Goal: Register for event/course

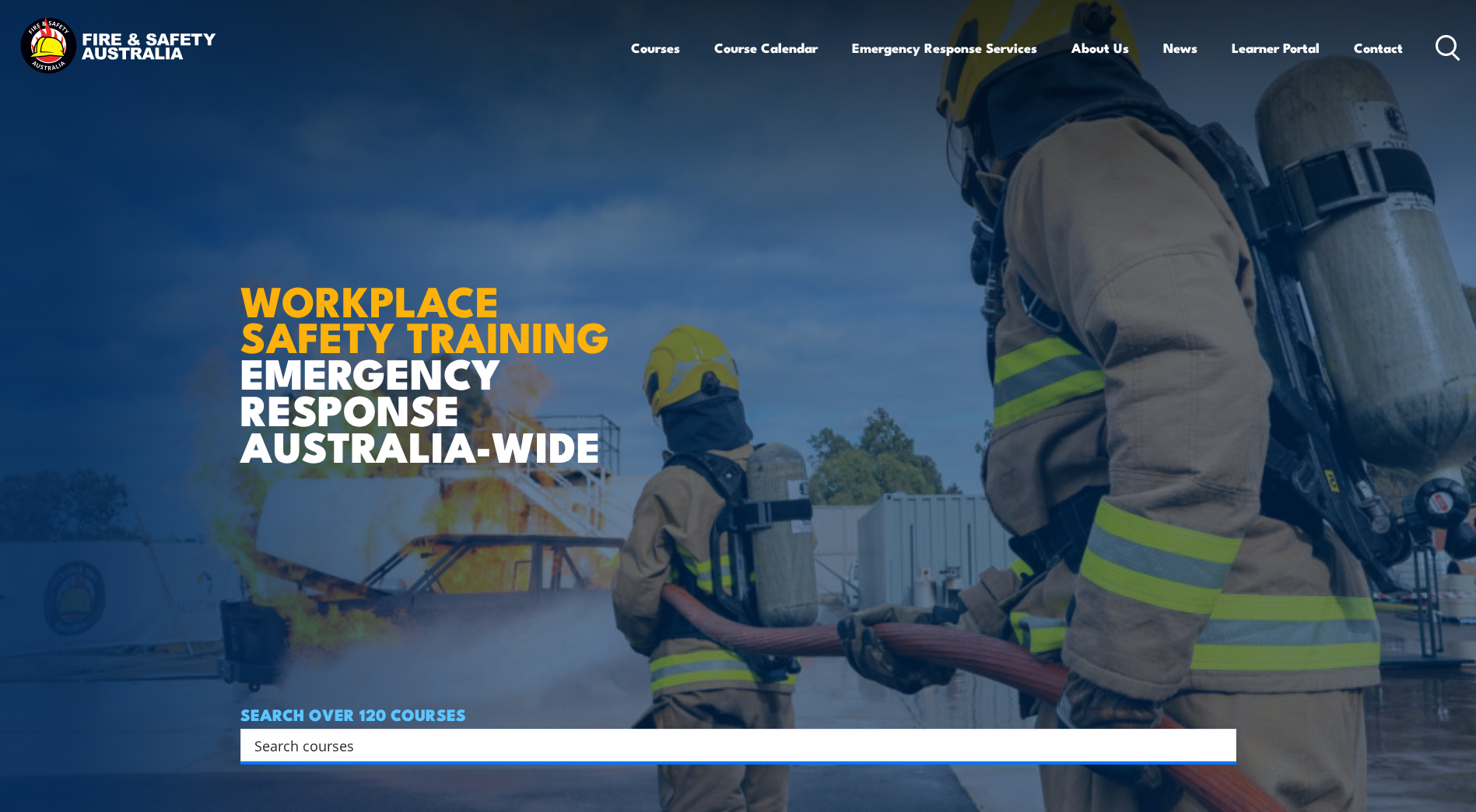
click at [266, 743] on input "Search input" at bounding box center [728, 745] width 948 height 23
type input "fire warden"
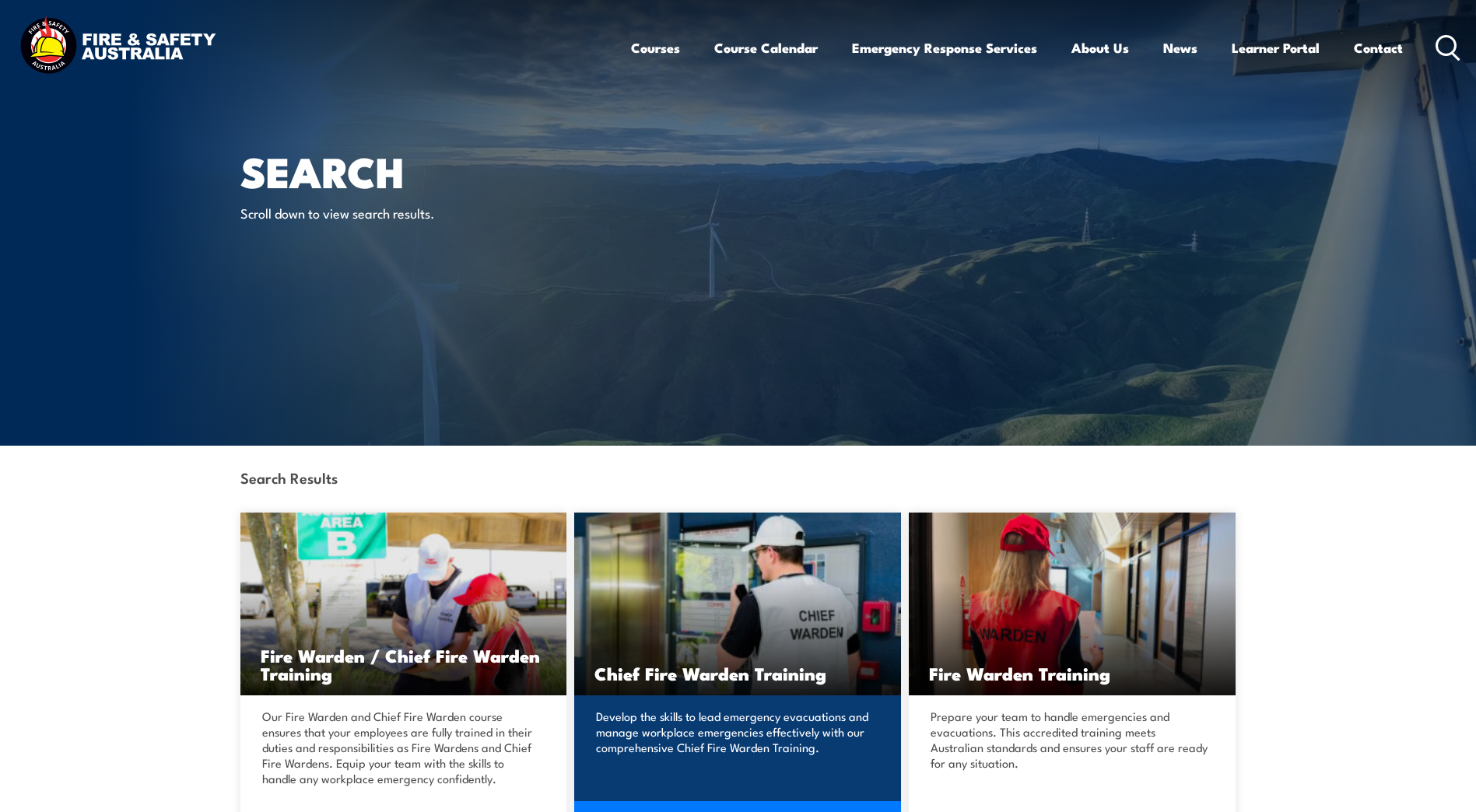
click at [690, 639] on img at bounding box center [738, 604] width 327 height 183
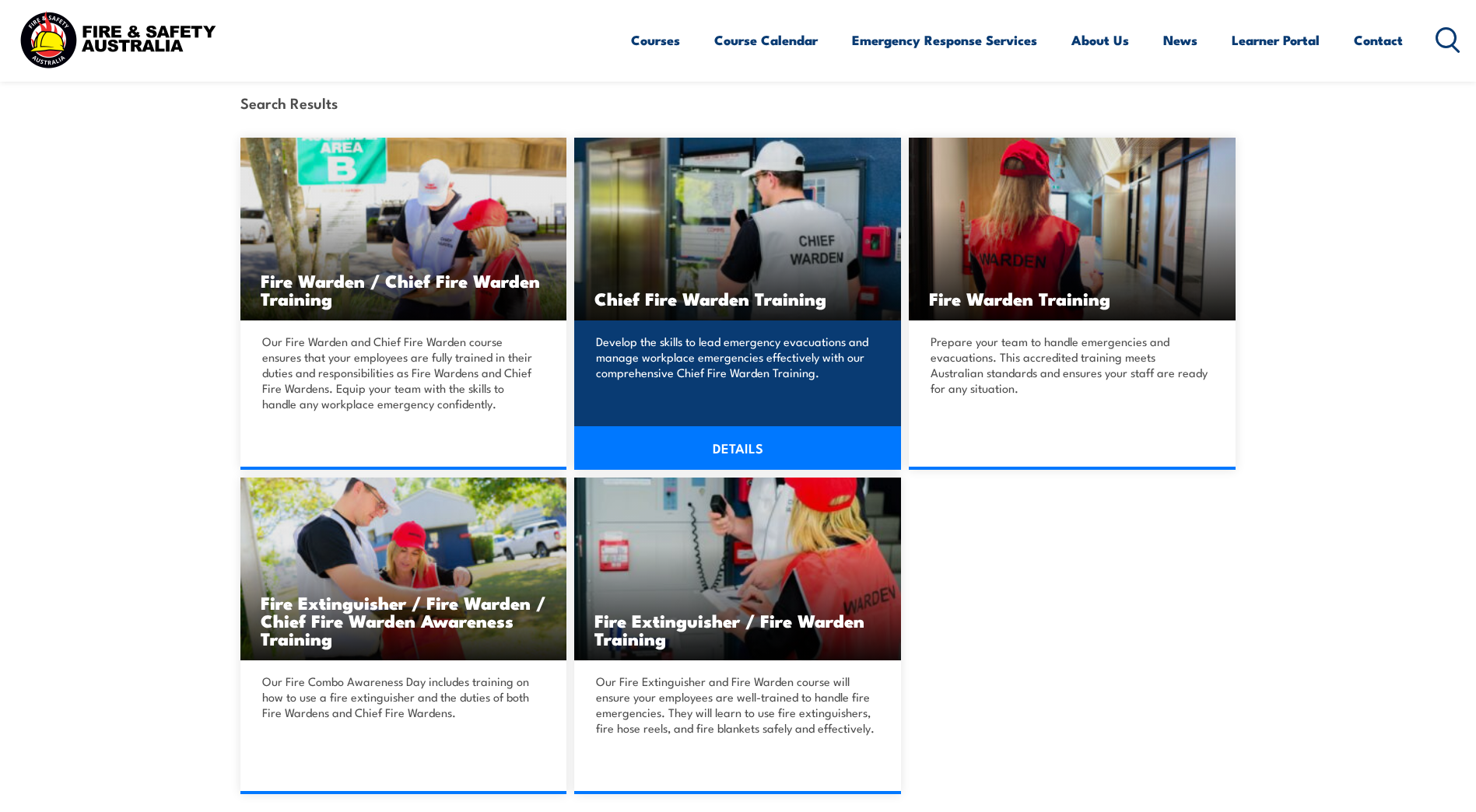
scroll to position [389, 0]
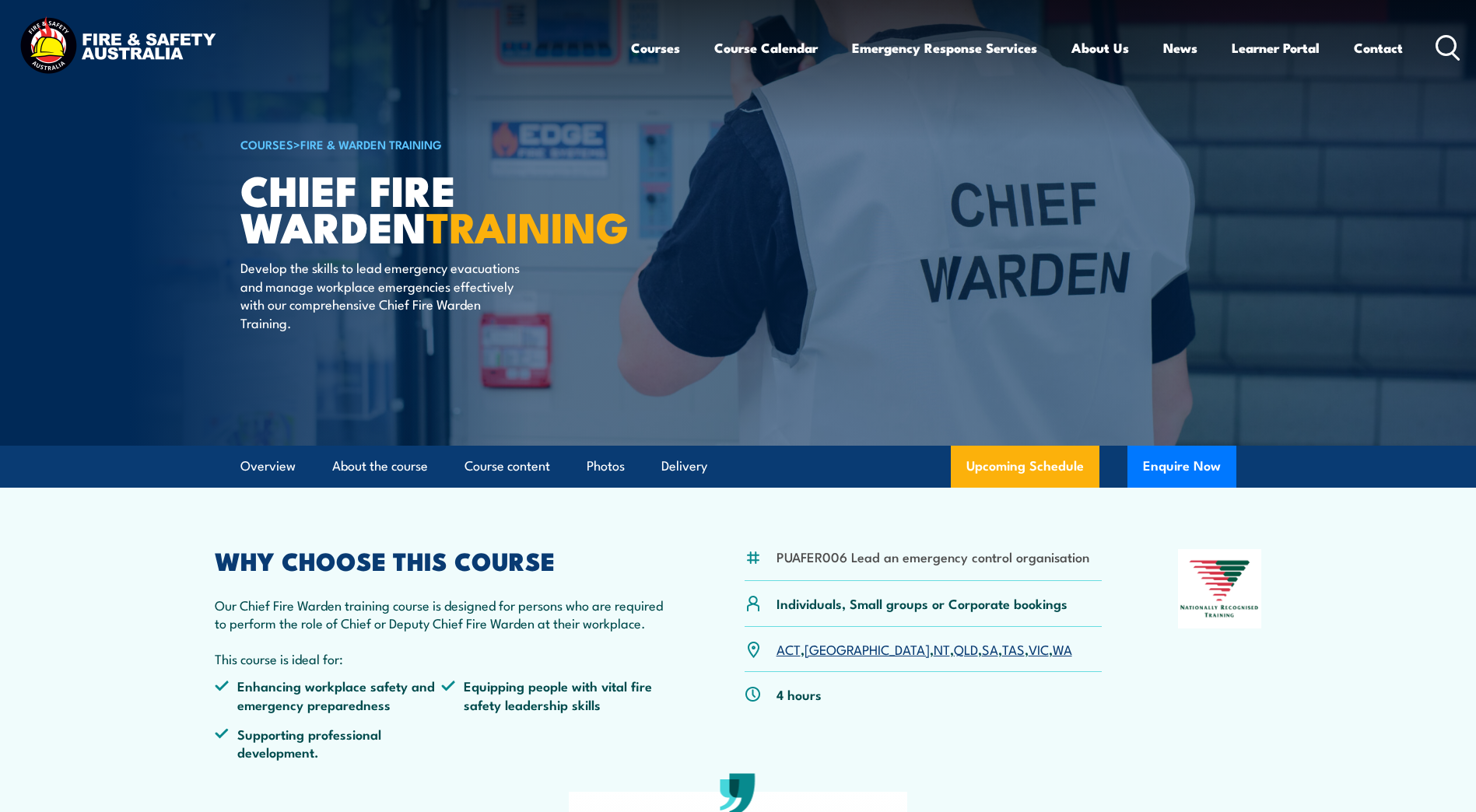
click at [954, 651] on link "QLD" at bounding box center [966, 649] width 24 height 19
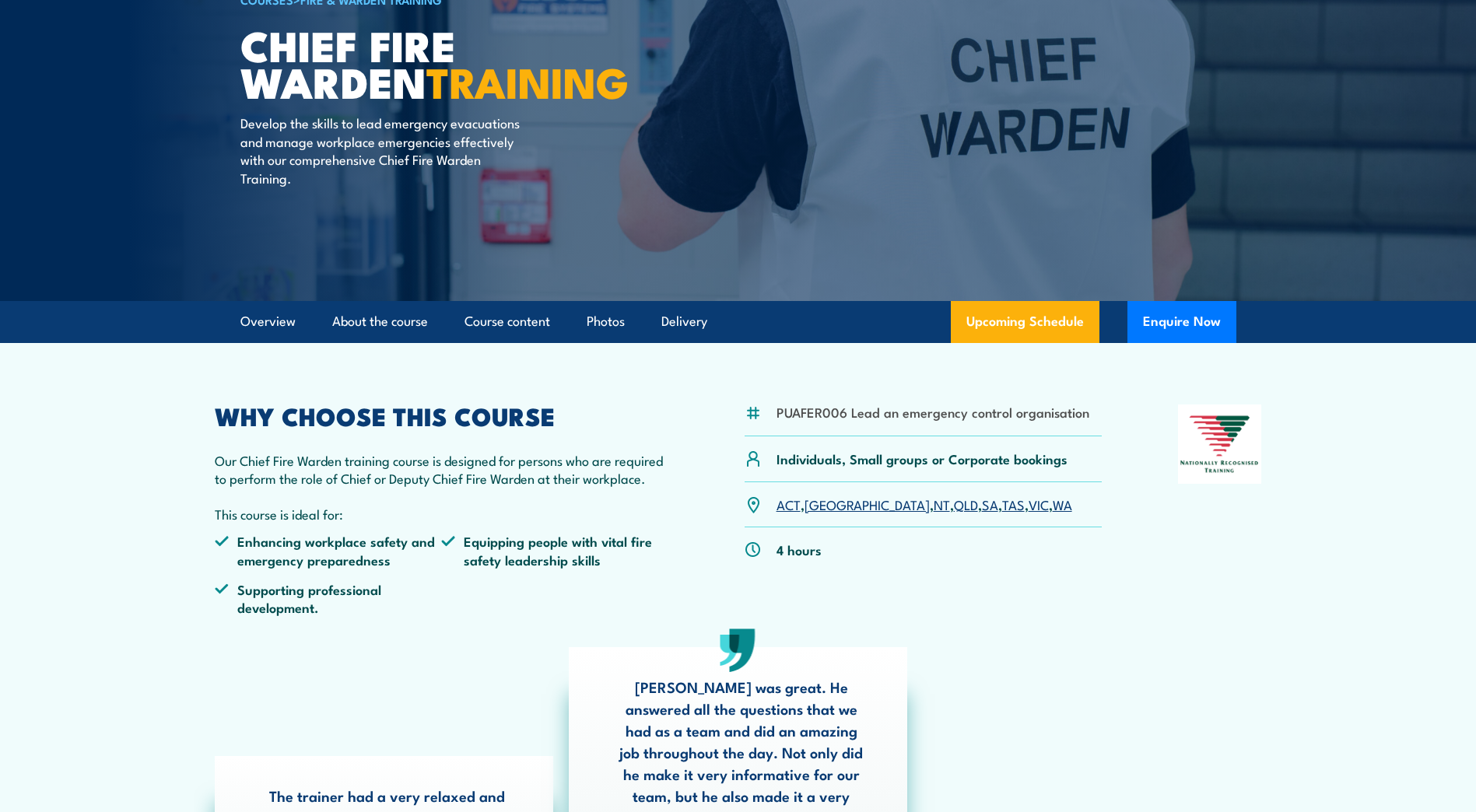
scroll to position [130, 0]
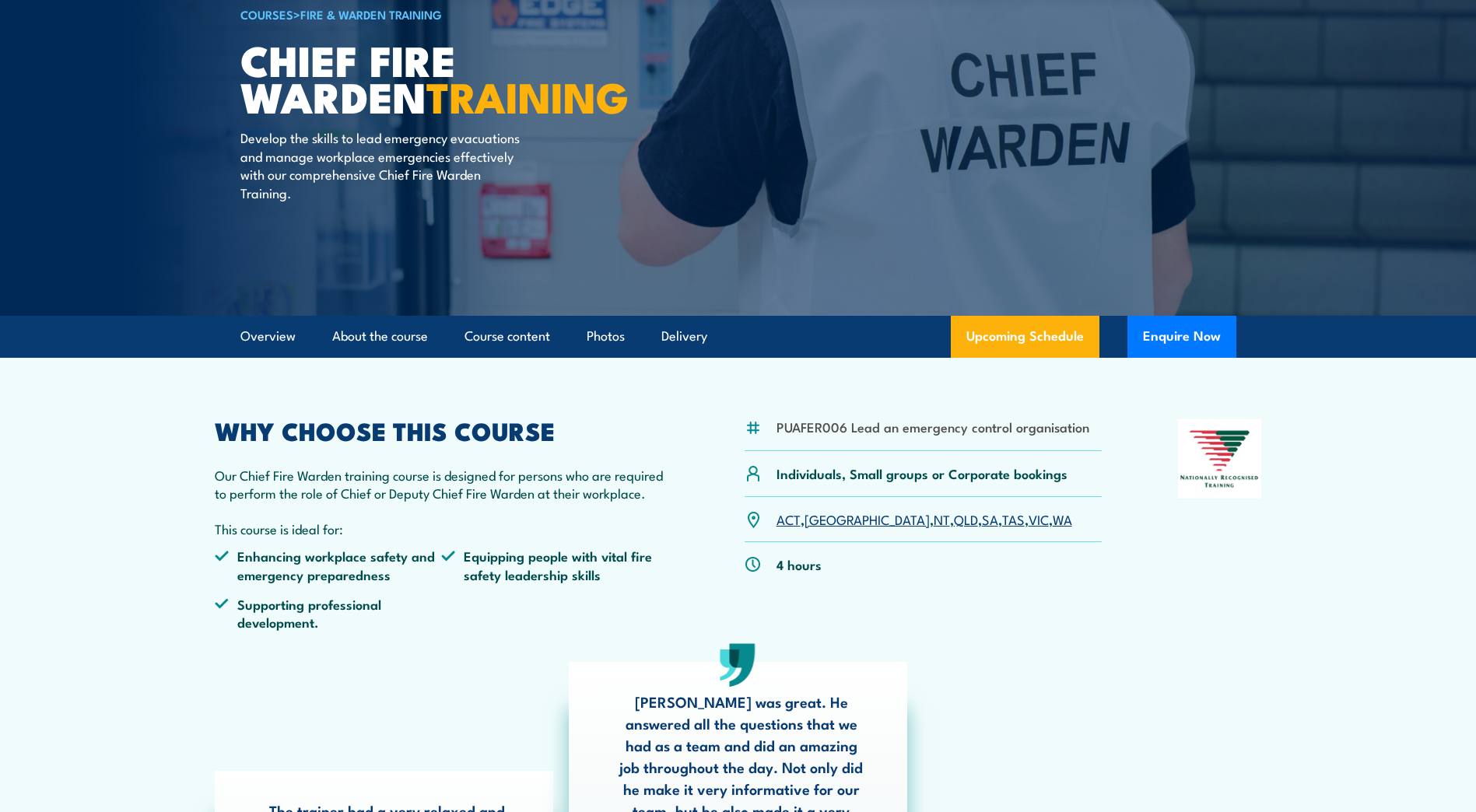
click at [954, 518] on link "QLD" at bounding box center [966, 519] width 24 height 19
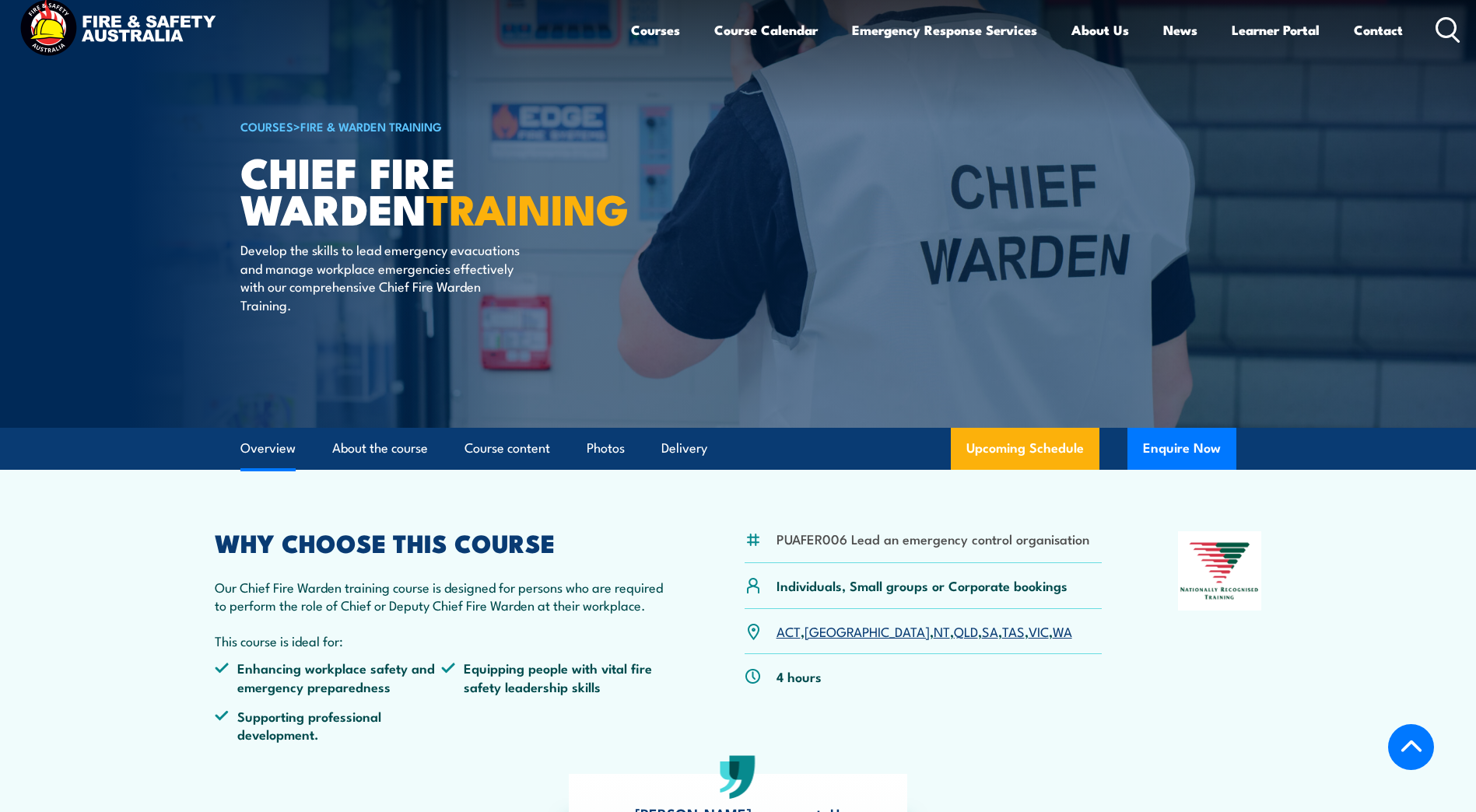
scroll to position [0, 0]
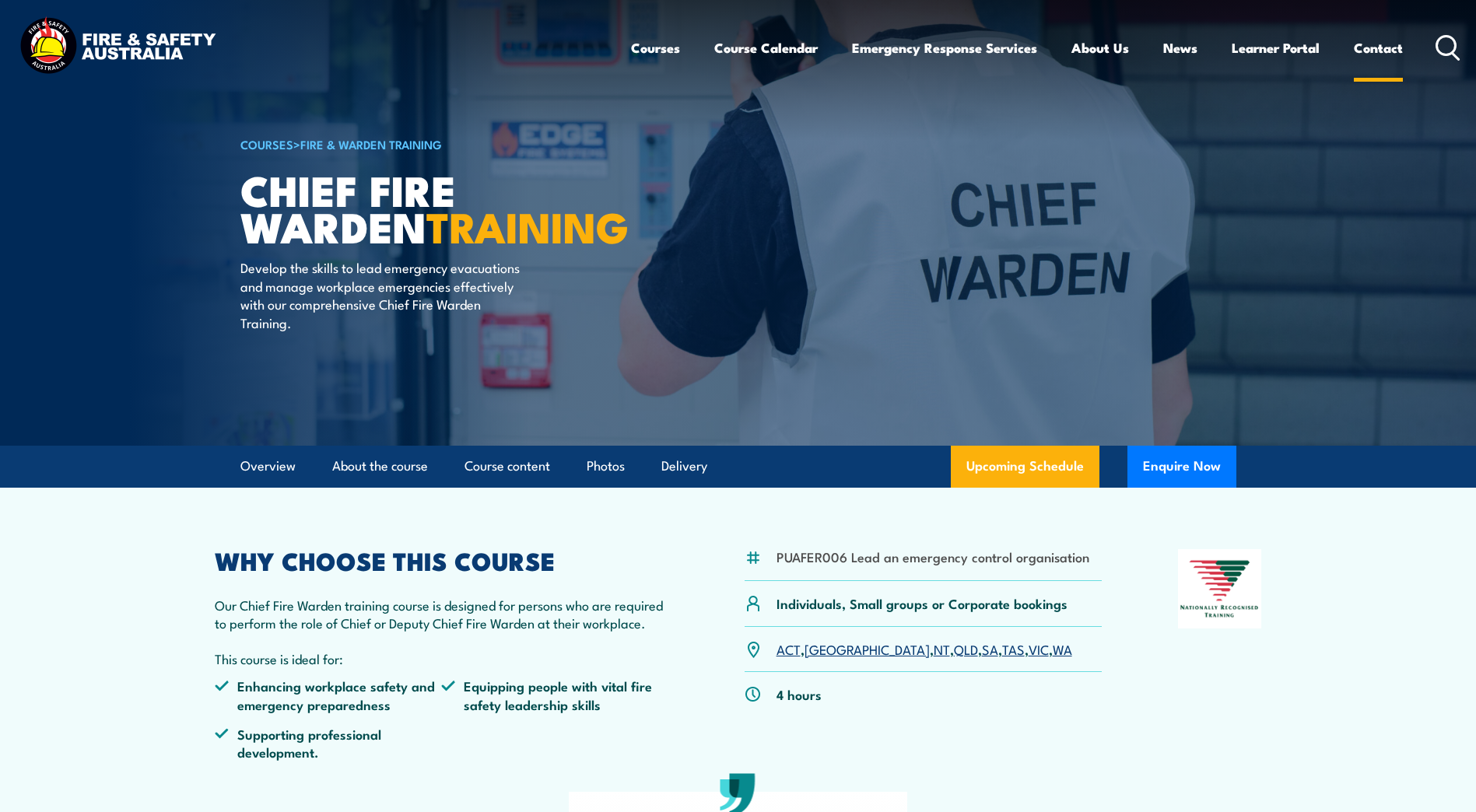
drag, startPoint x: 1444, startPoint y: 44, endPoint x: 1366, endPoint y: 65, distance: 80.8
click at [1444, 44] on icon at bounding box center [1448, 48] width 25 height 26
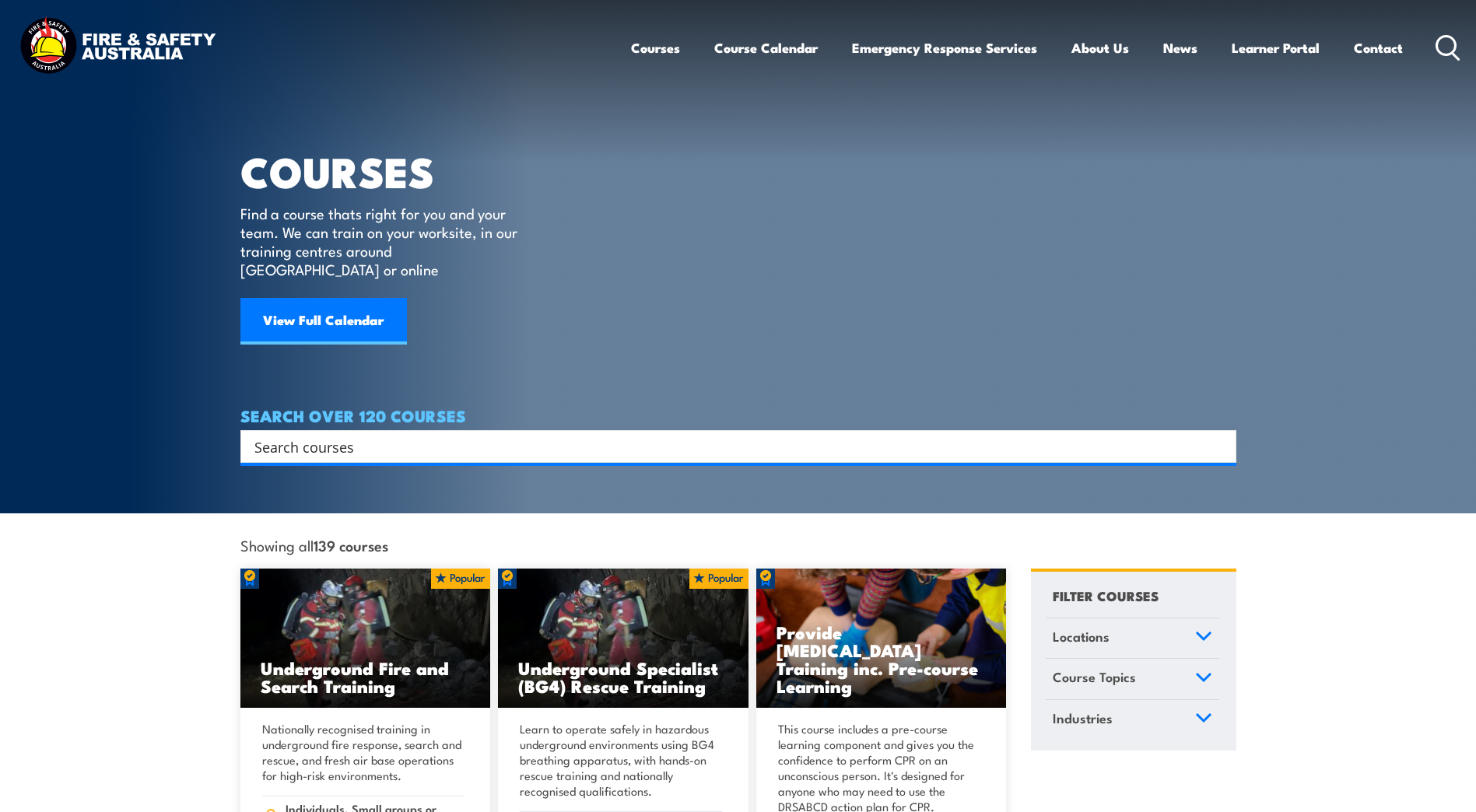
click at [282, 435] on input "Search input" at bounding box center [728, 446] width 948 height 23
type input "warden"
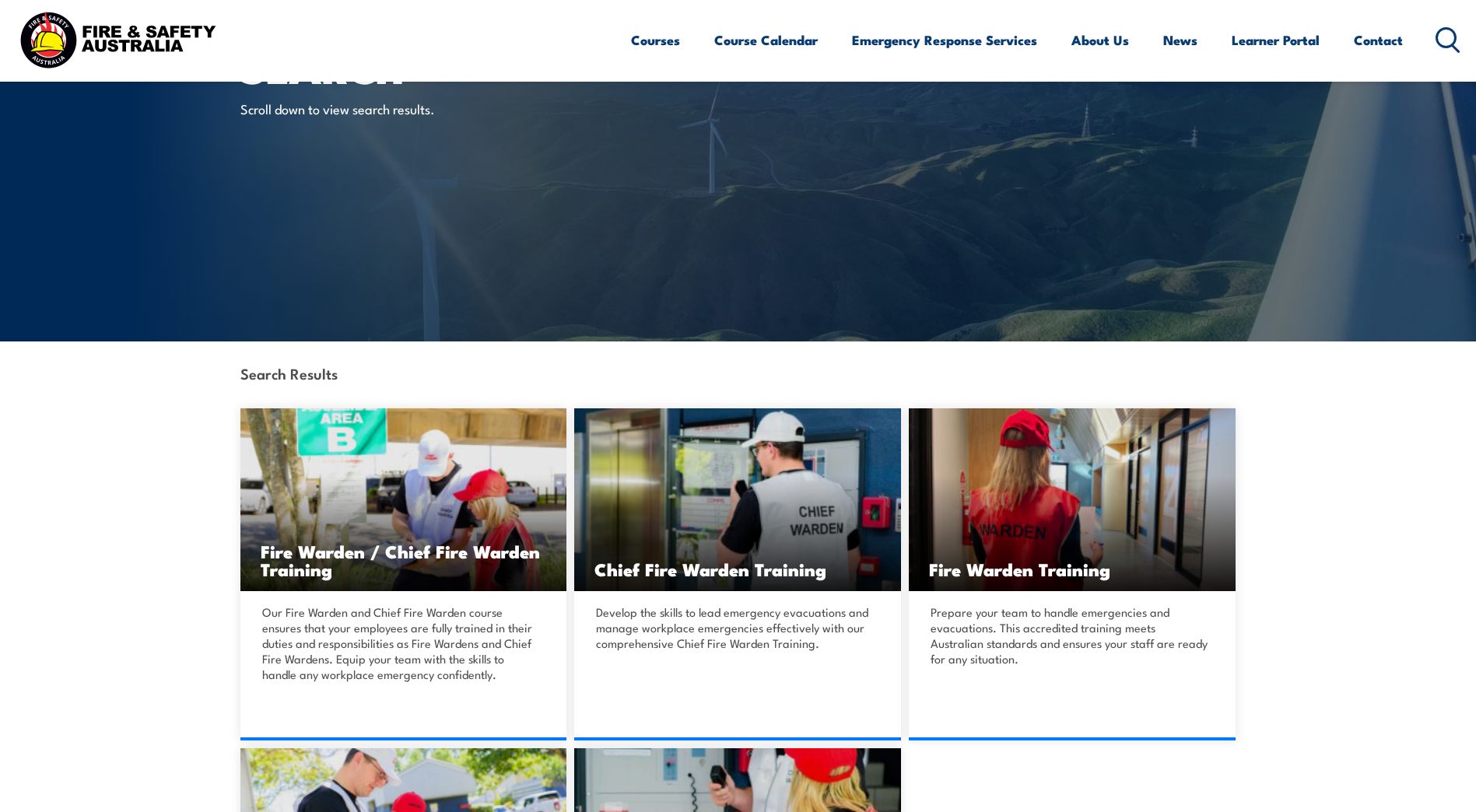
scroll to position [233, 0]
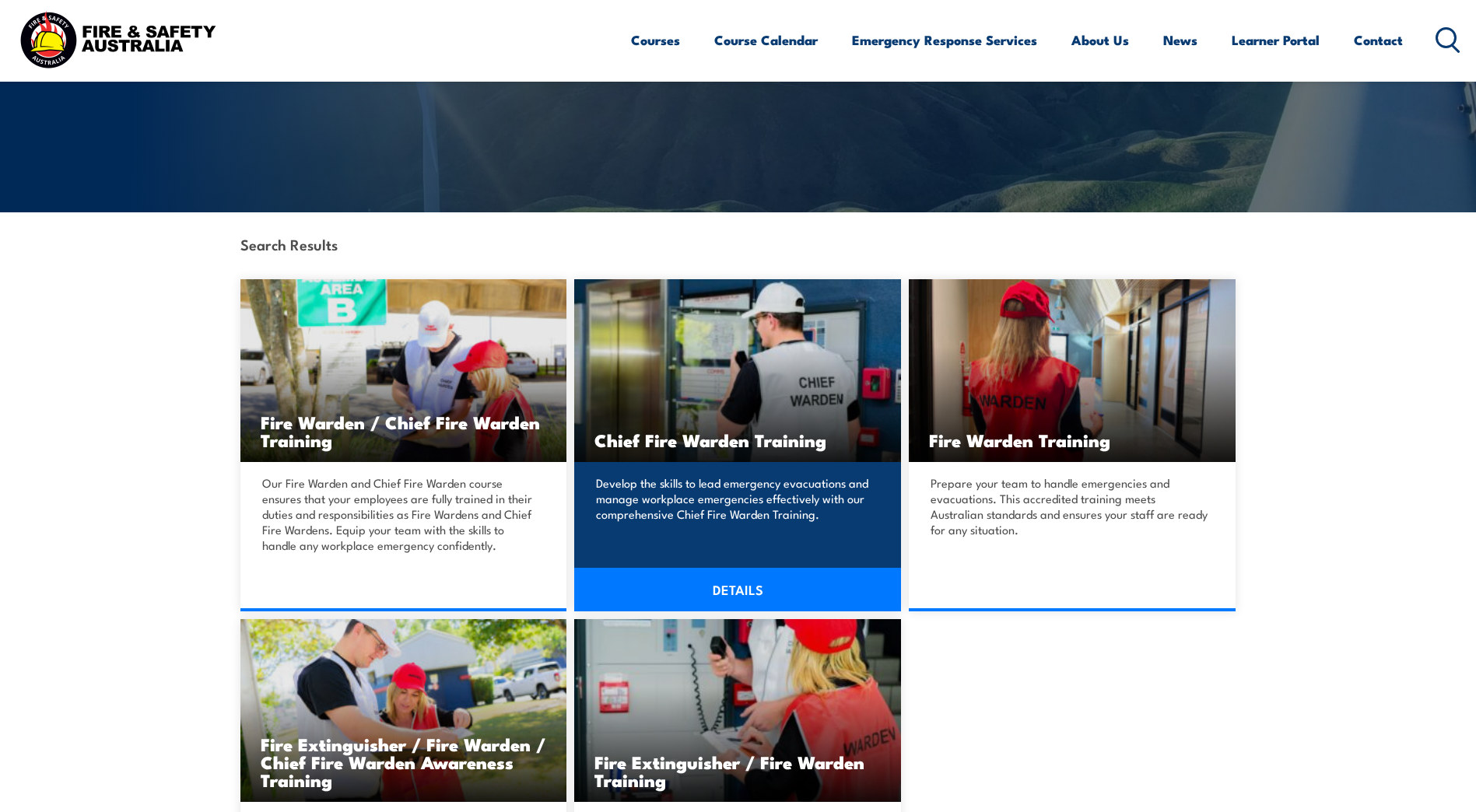
click at [708, 584] on link "DETAILS" at bounding box center [738, 590] width 327 height 43
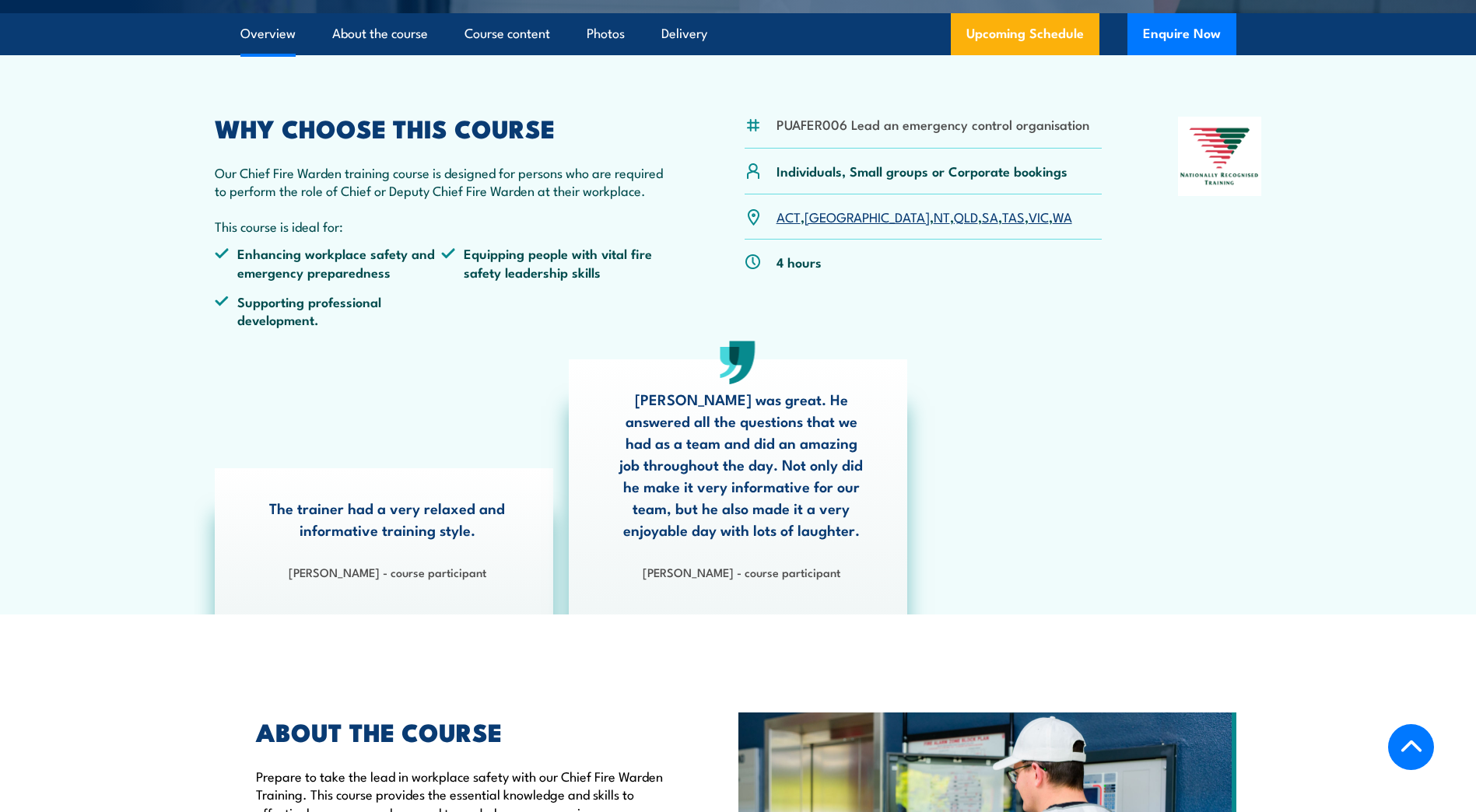
scroll to position [467, 0]
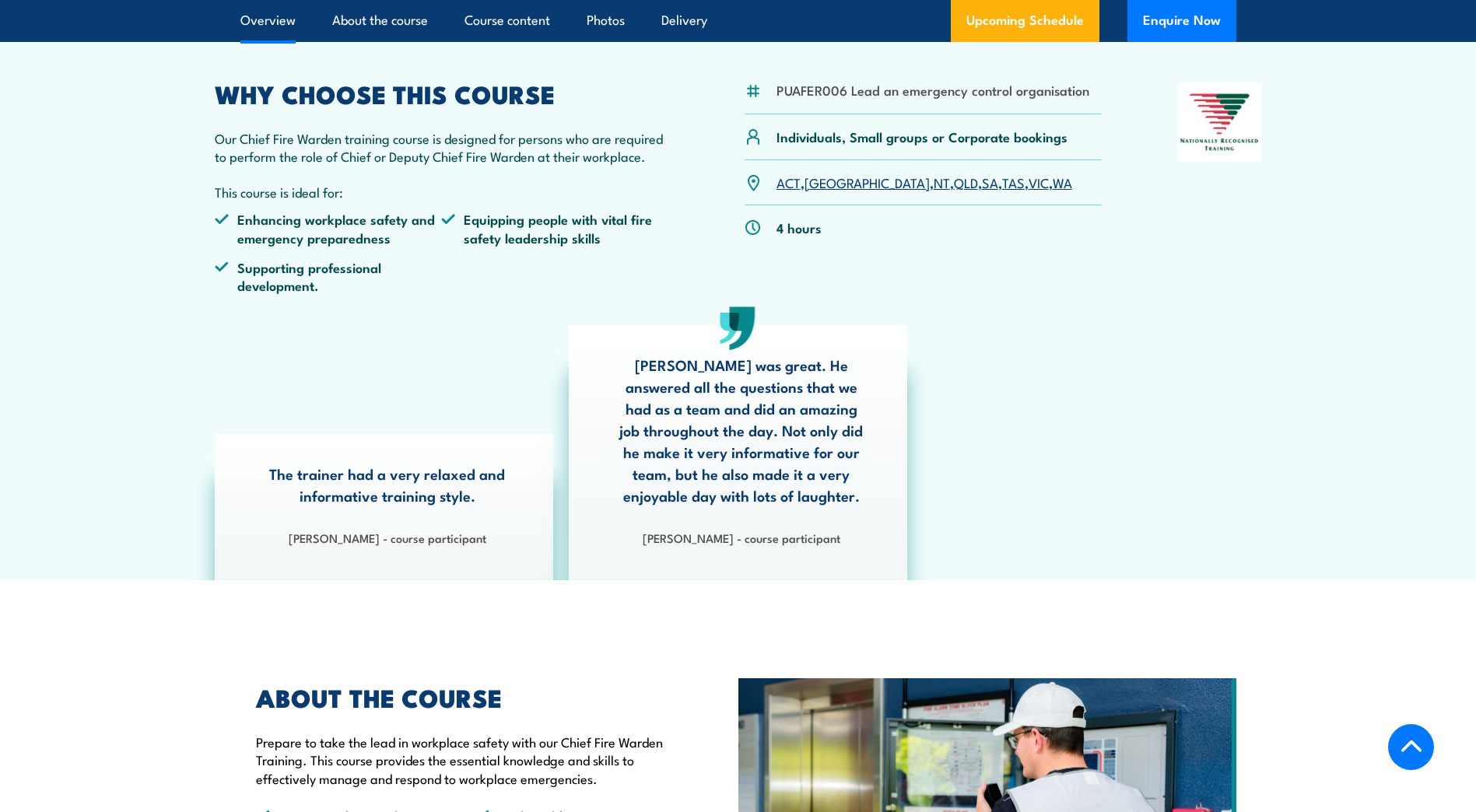
click at [954, 181] on link "QLD" at bounding box center [966, 182] width 24 height 19
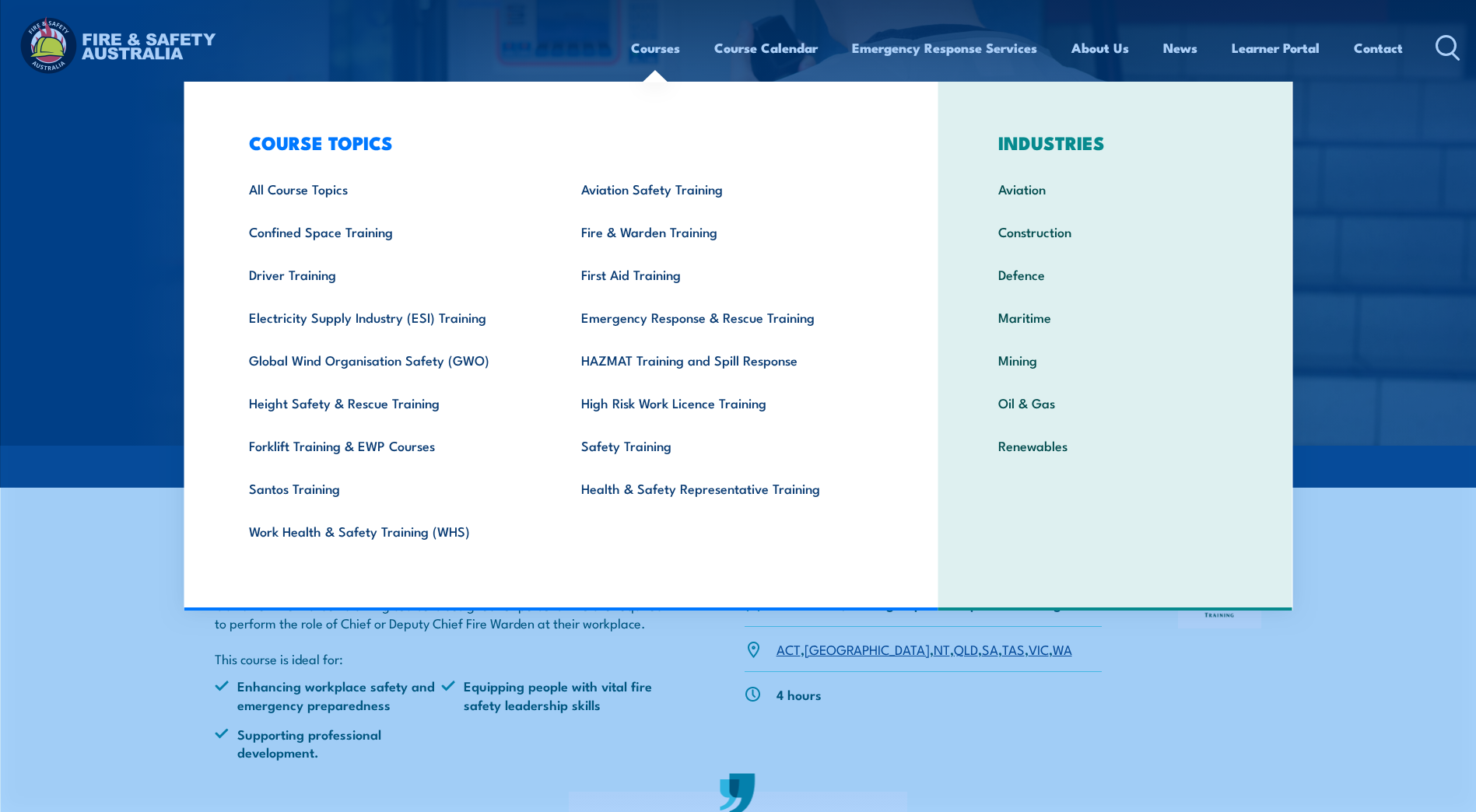
click at [640, 51] on link "Courses" at bounding box center [655, 48] width 49 height 42
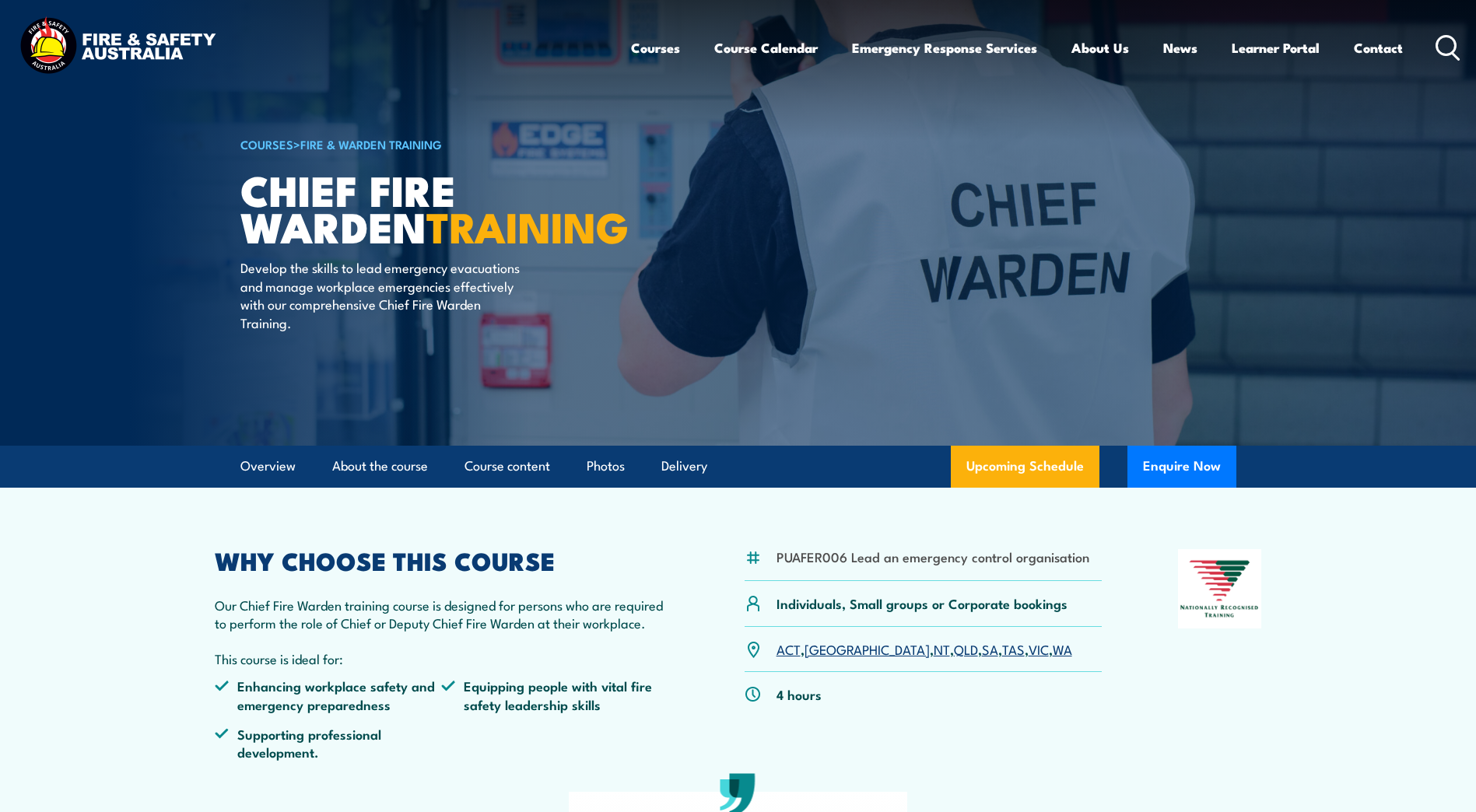
click at [124, 36] on img at bounding box center [117, 47] width 204 height 67
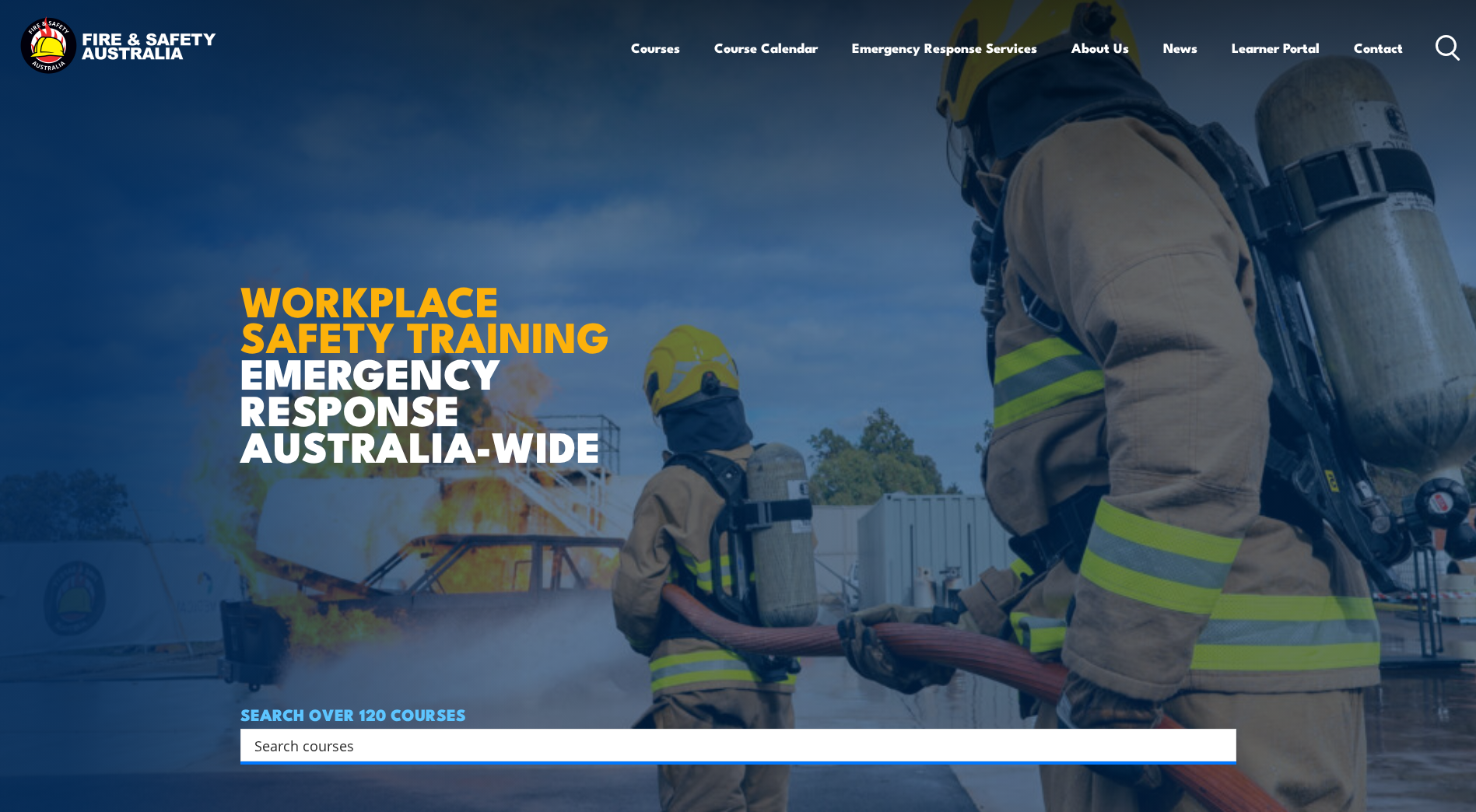
click at [255, 737] on input "Search input" at bounding box center [728, 745] width 948 height 23
type input "warden"
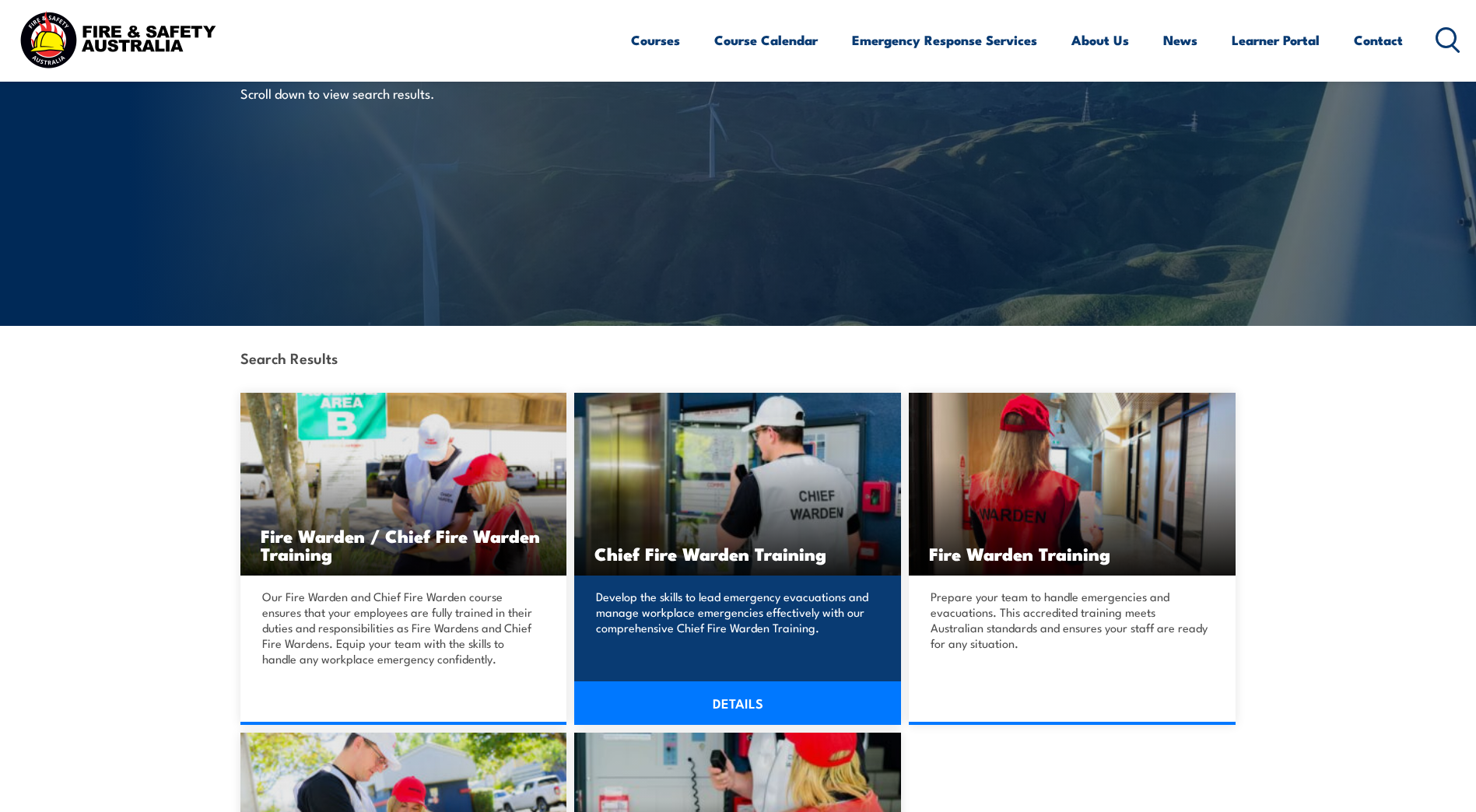
scroll to position [155, 0]
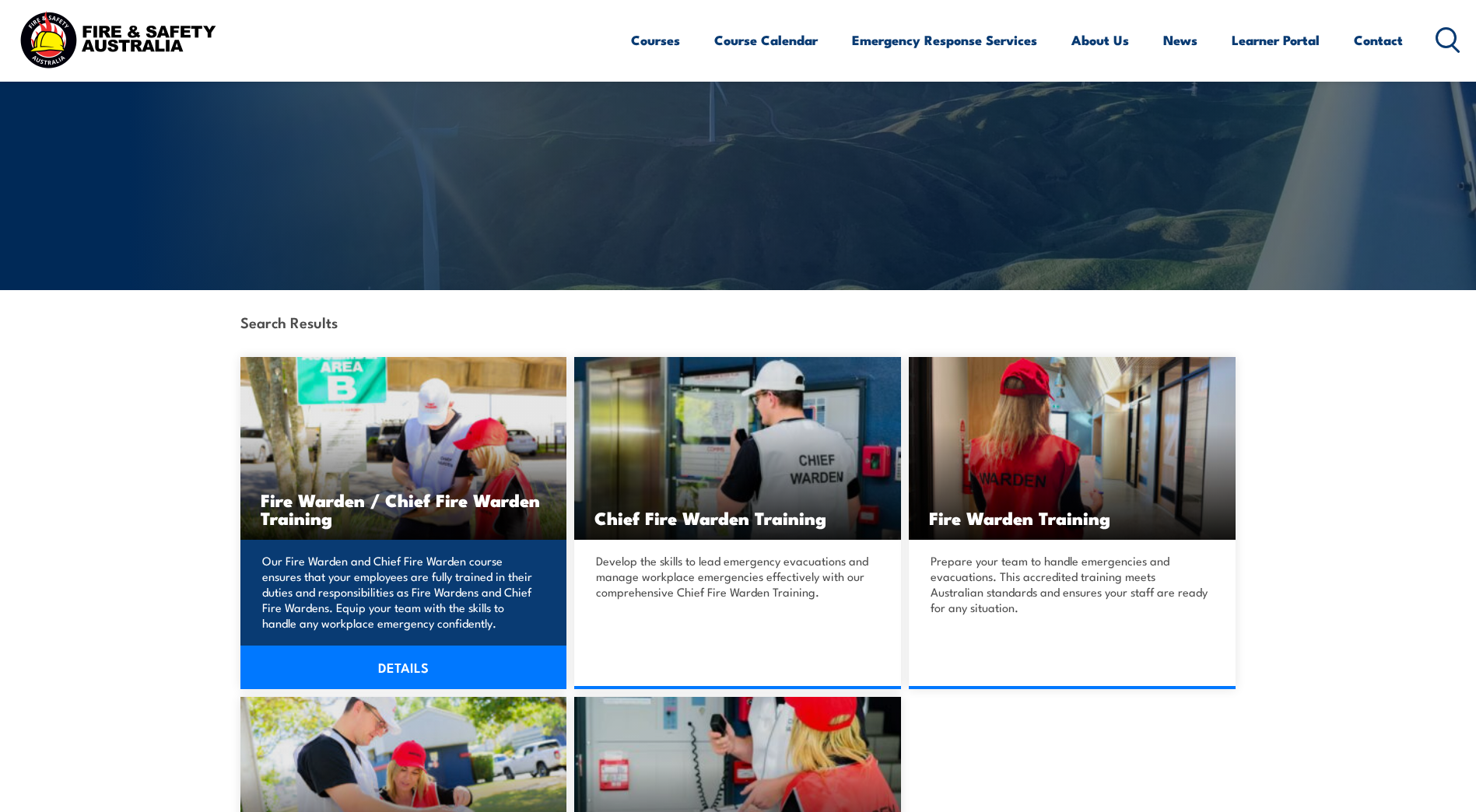
click at [394, 656] on link "DETAILS" at bounding box center [403, 667] width 327 height 43
click at [397, 667] on link "DETAILS" at bounding box center [403, 667] width 327 height 43
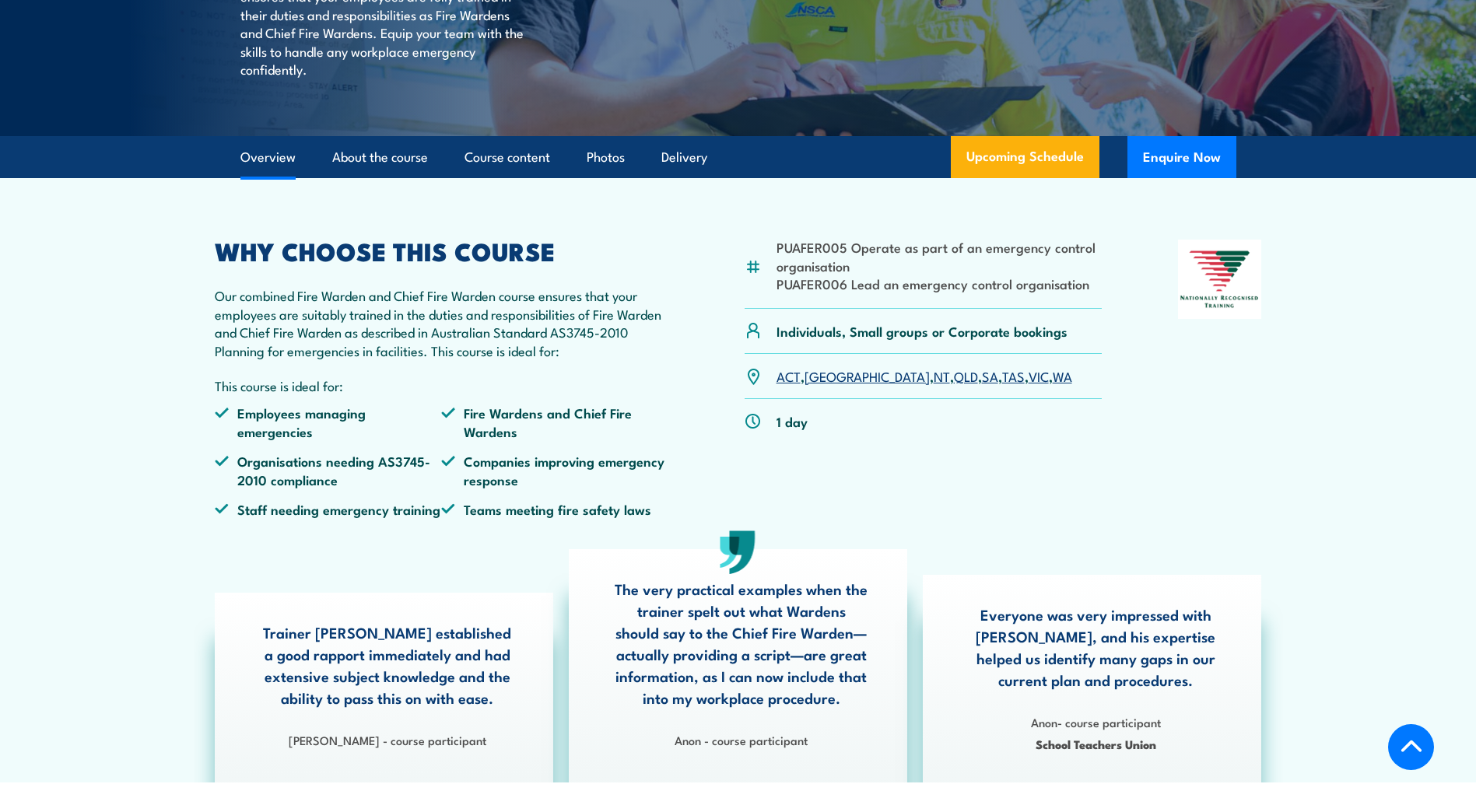
scroll to position [311, 0]
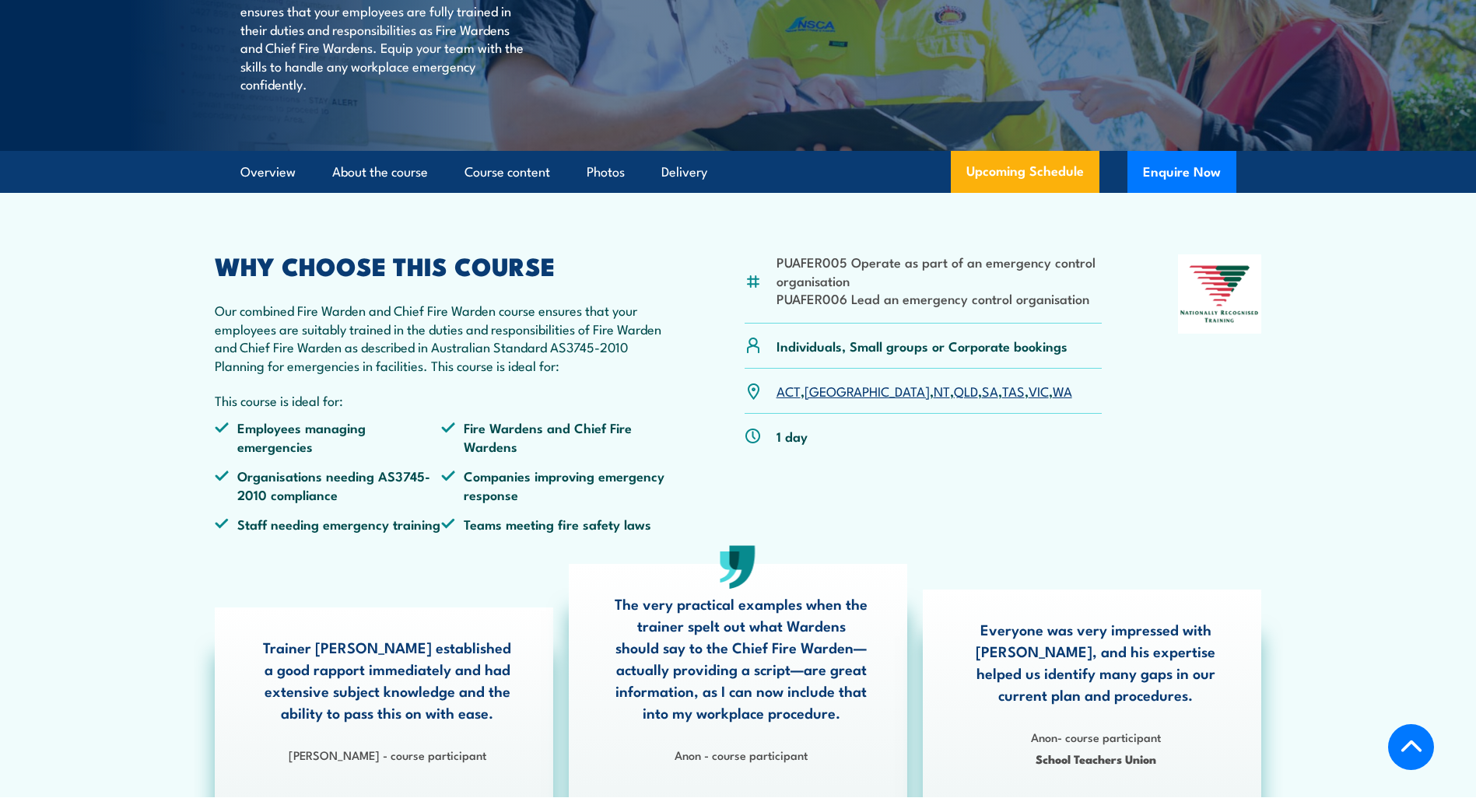
click at [954, 400] on link "QLD" at bounding box center [966, 390] width 24 height 19
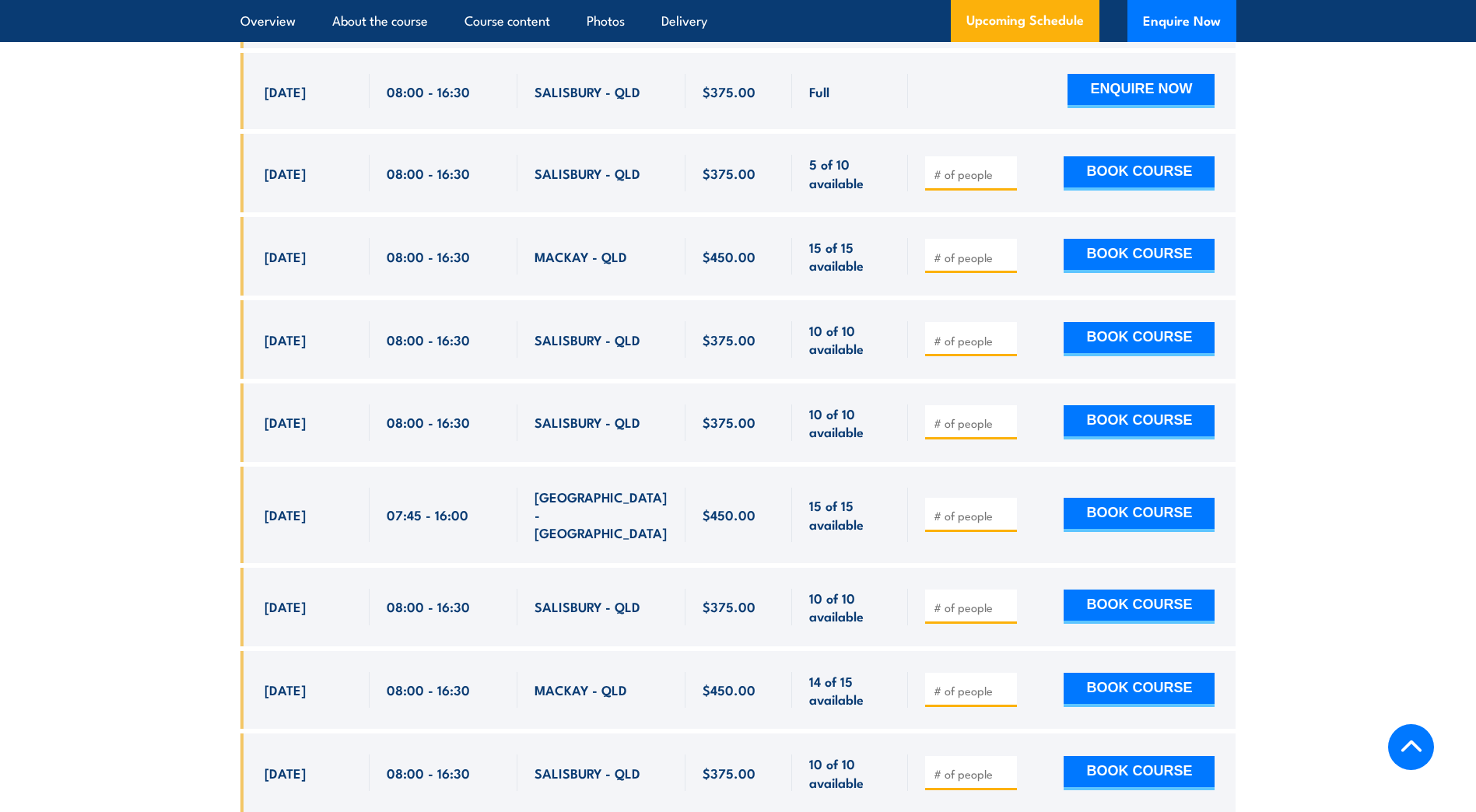
scroll to position [3067, 0]
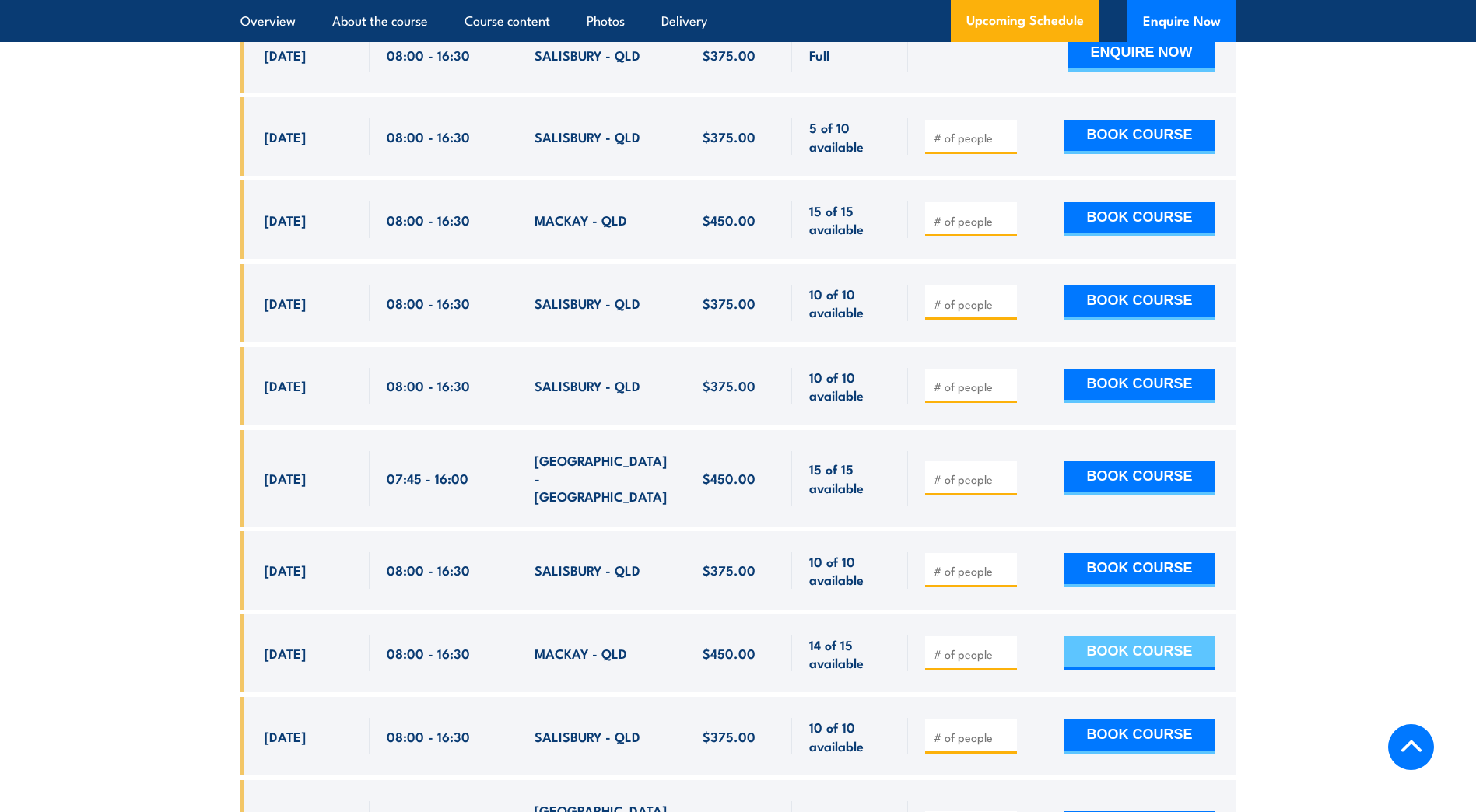
click at [1099, 637] on button "BOOK COURSE" at bounding box center [1139, 653] width 151 height 34
type input "1"
click at [1005, 646] on input "1" at bounding box center [973, 654] width 78 height 16
click at [1113, 637] on button "BOOK COURSE" at bounding box center [1139, 653] width 151 height 34
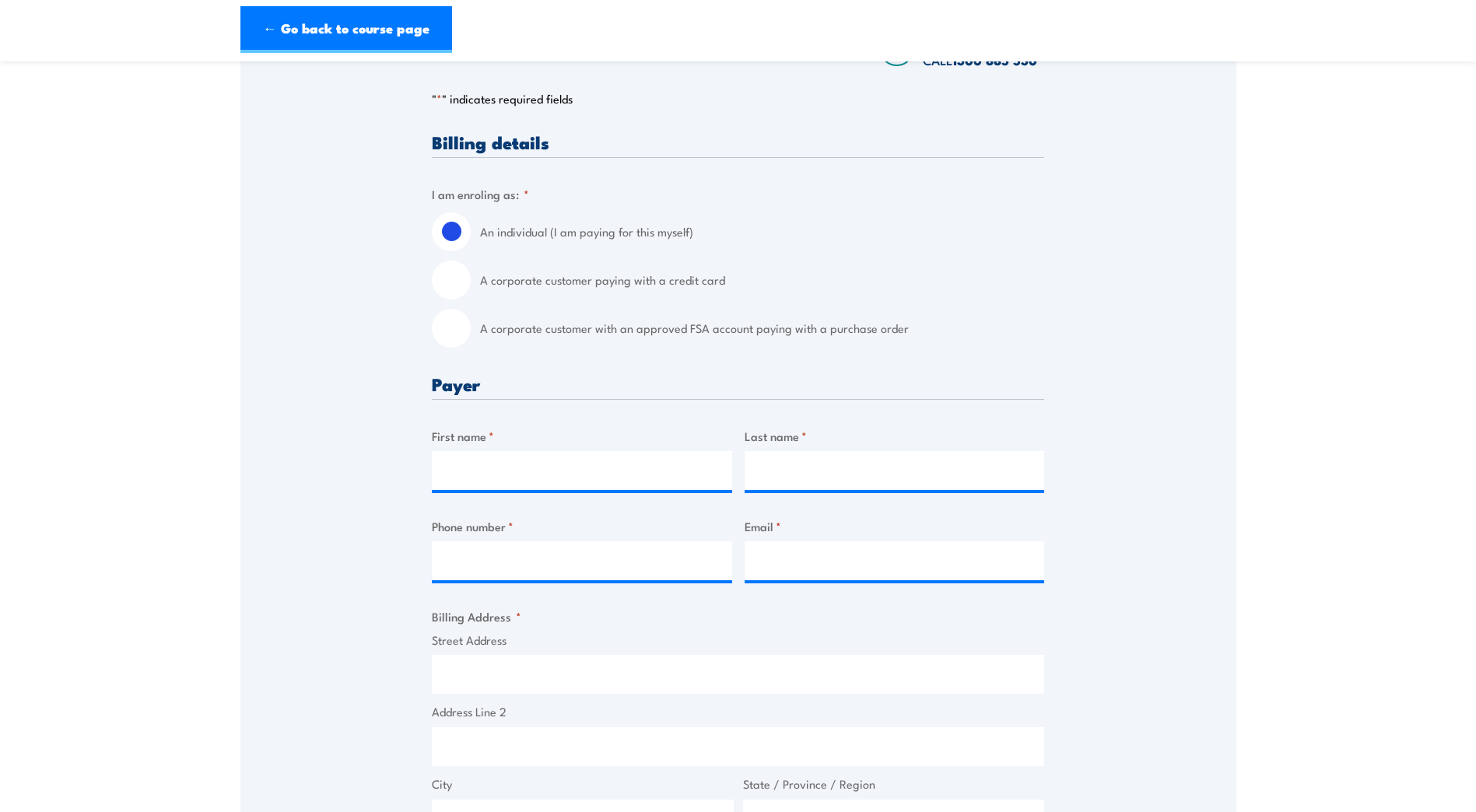
scroll to position [311, 0]
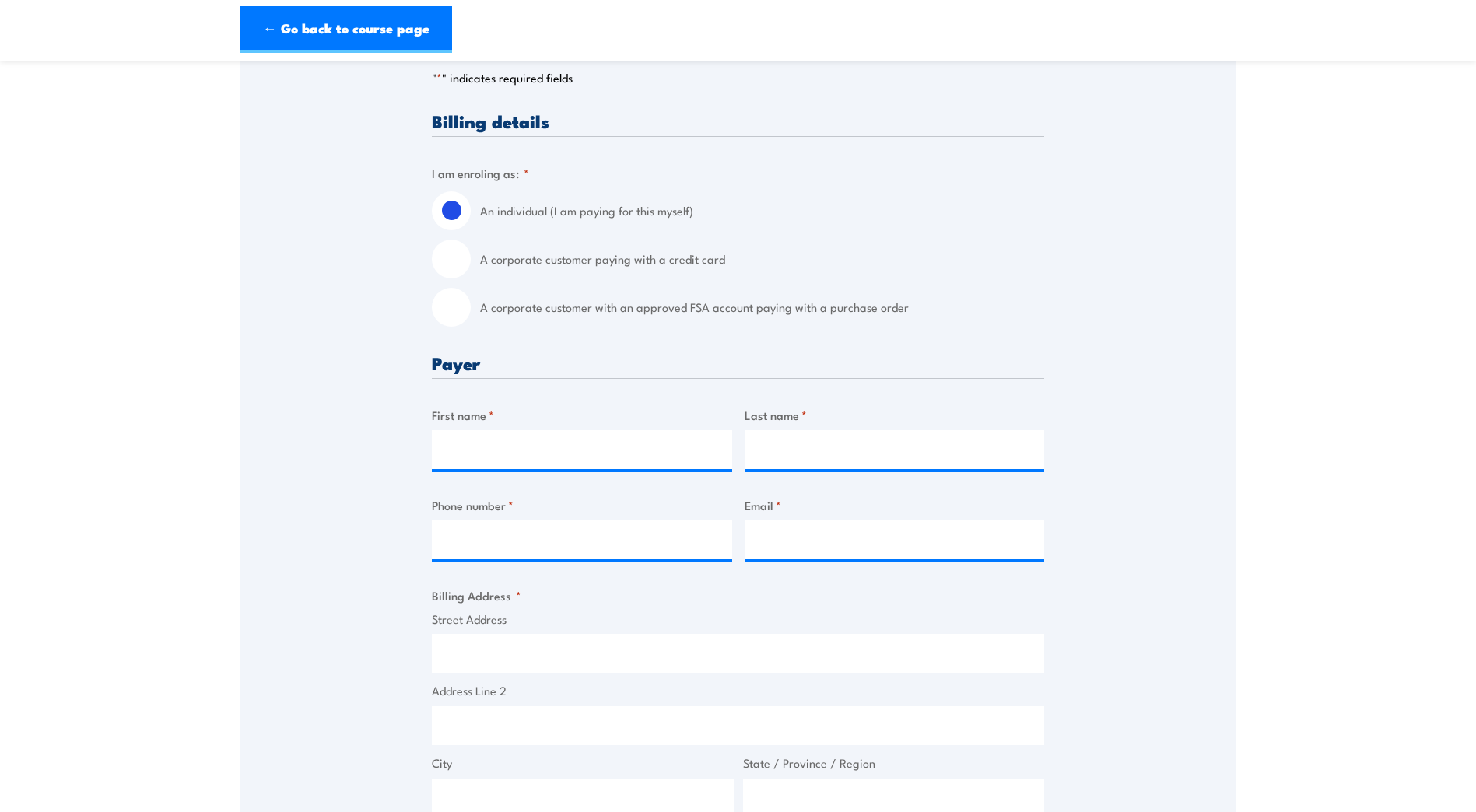
click at [455, 271] on input "A corporate customer paying with a credit card" at bounding box center [451, 259] width 39 height 39
radio input "true"
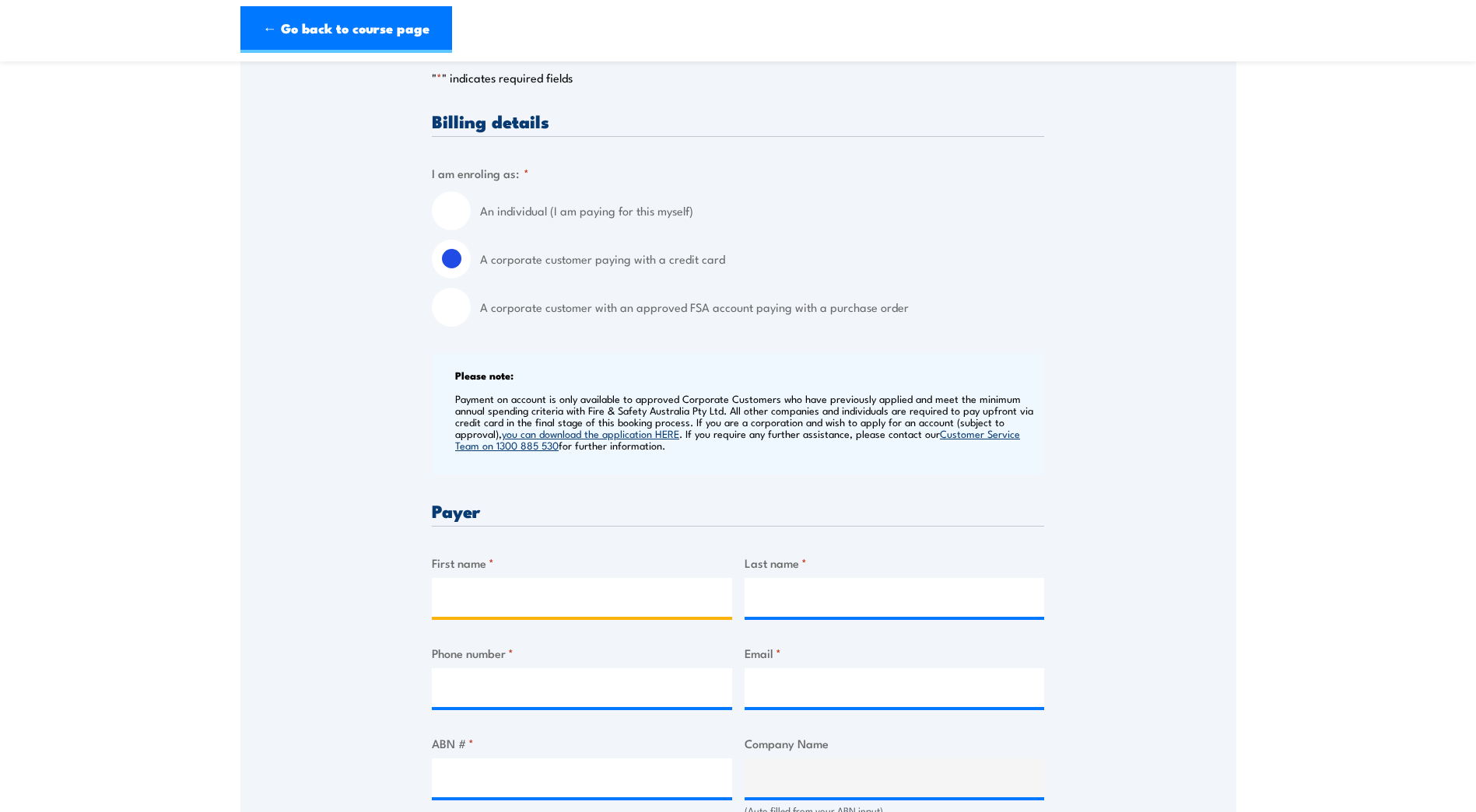
click at [470, 609] on input "First name *" at bounding box center [582, 597] width 300 height 39
click at [451, 614] on input "First name *" at bounding box center [582, 597] width 300 height 39
type input "Donna"
type input "Wainwright"
type input "0459911416"
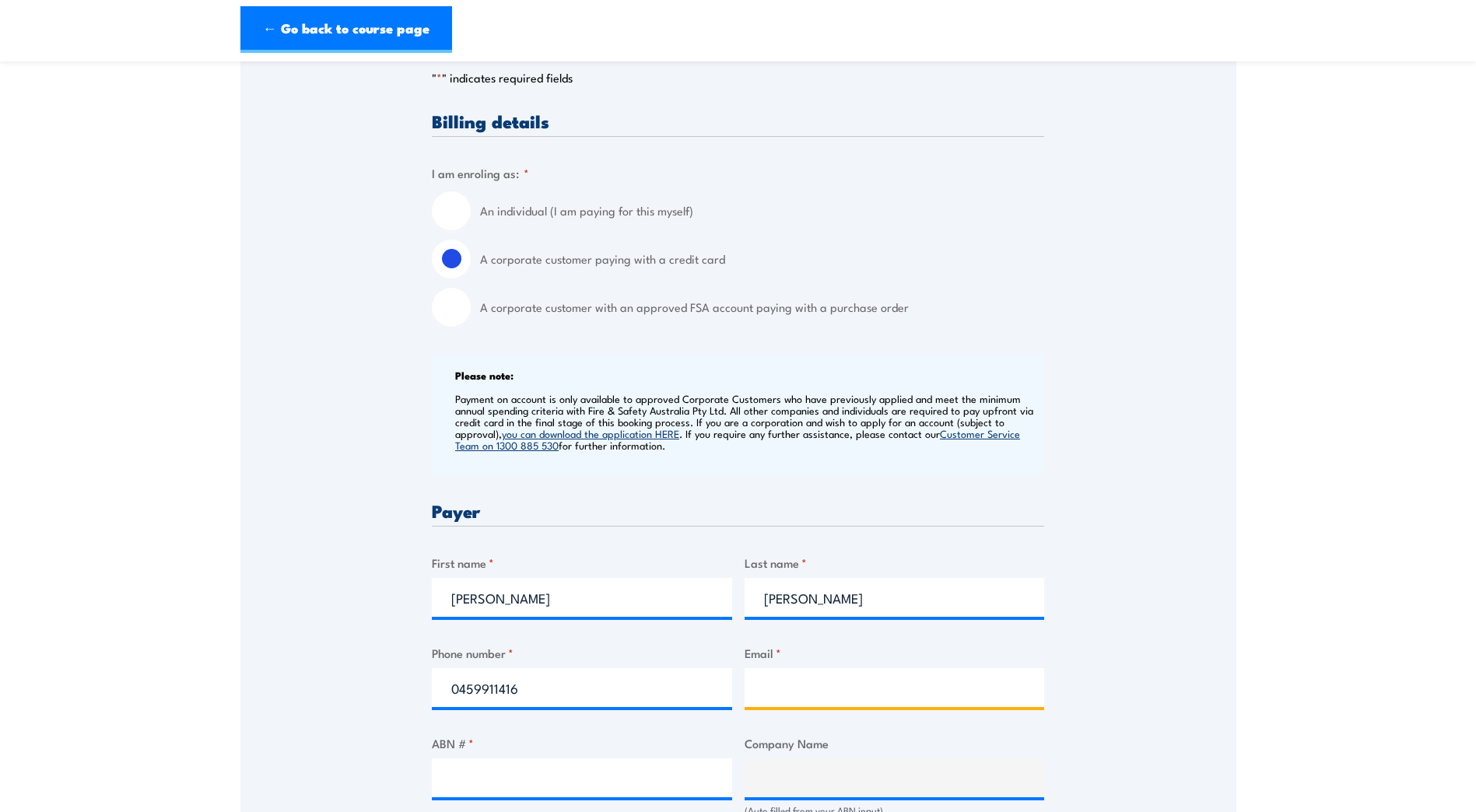
type input "train.course@dbct.com.au"
type input "MSF 283, Martin Armstrong Drive"
type input "Hay Point, Mackay"
type input "QLD"
type input "4740"
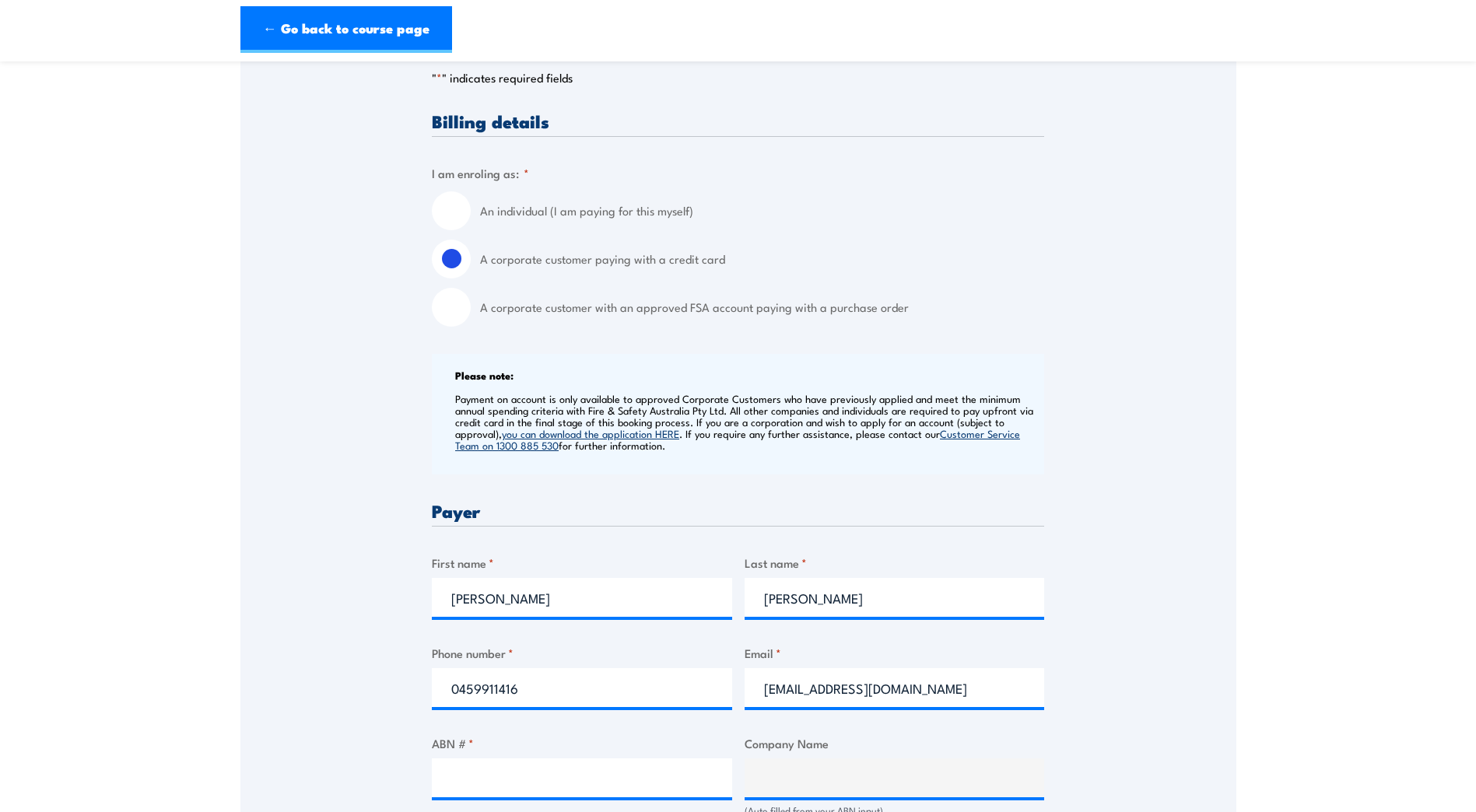
select select "Australia"
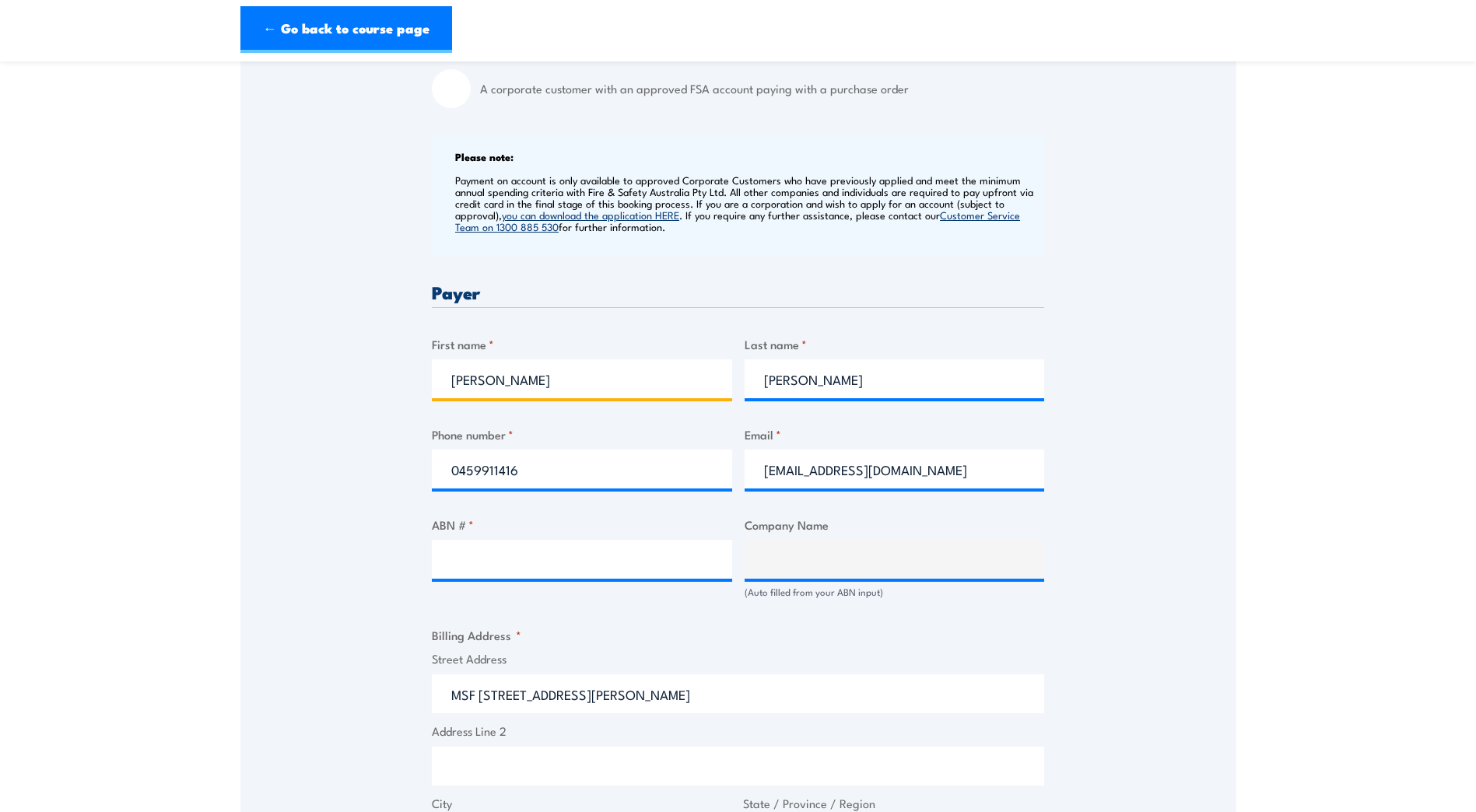
scroll to position [622, 0]
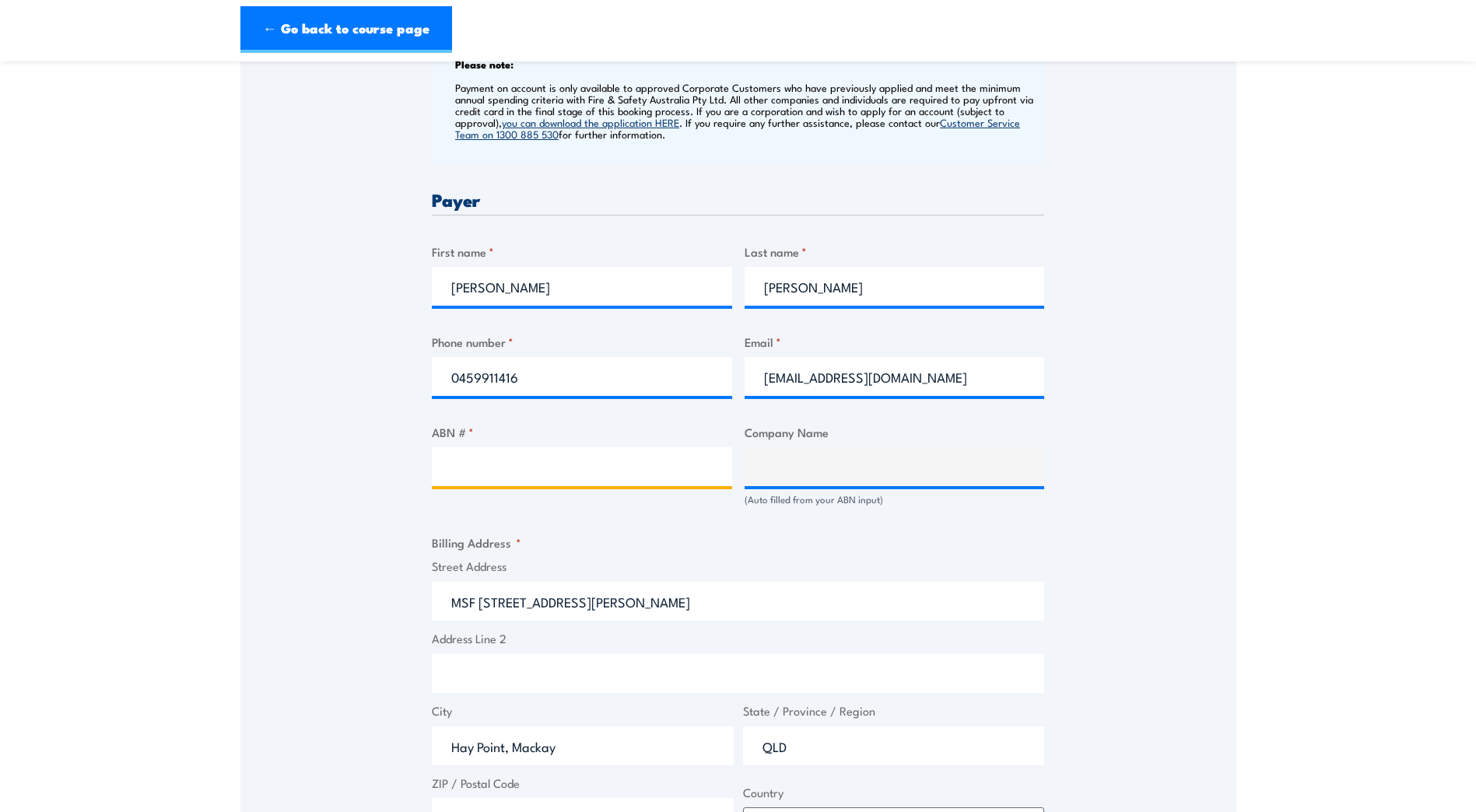
click at [446, 474] on input "ABN # *" at bounding box center [582, 467] width 300 height 39
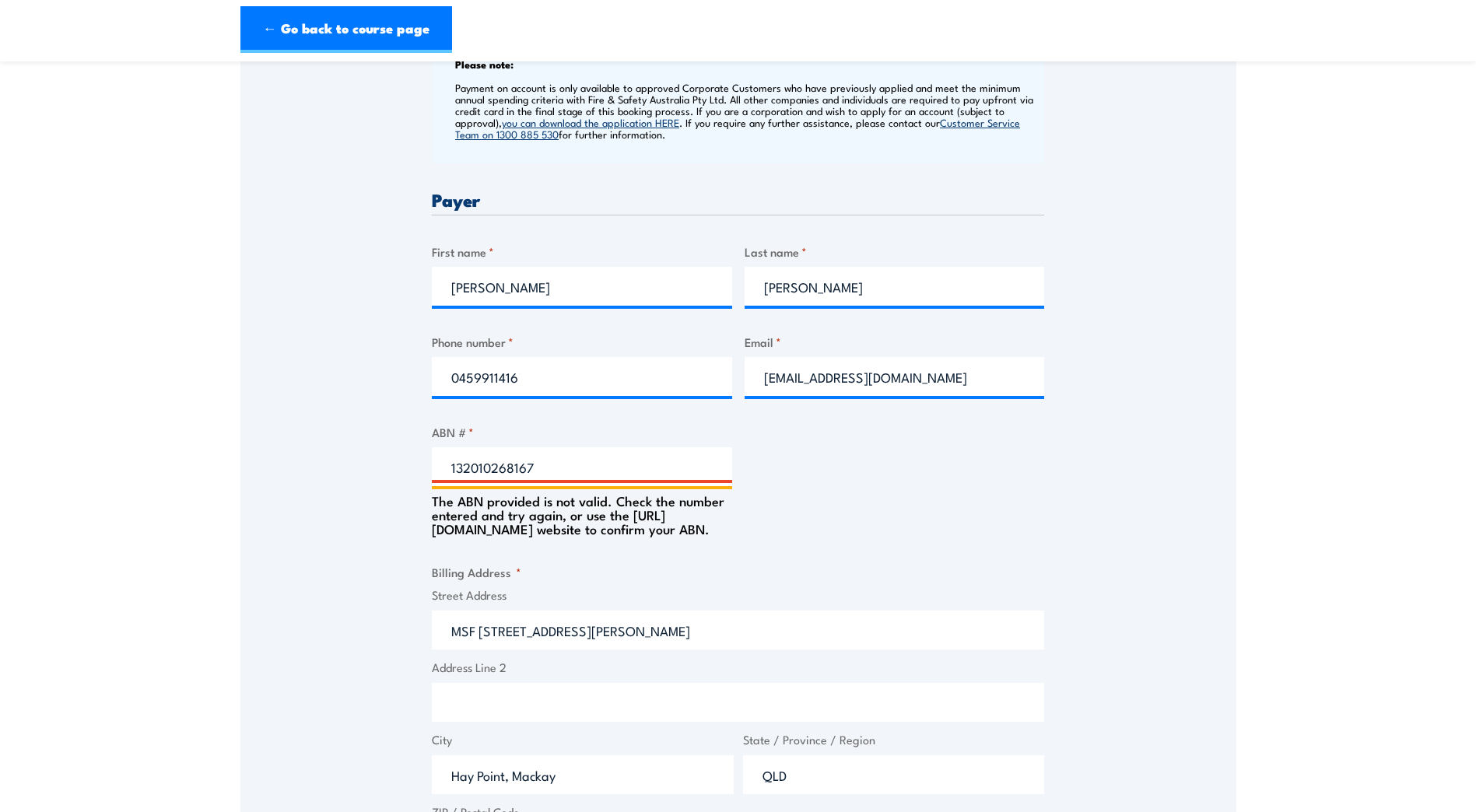
click at [463, 476] on input "132010268167" at bounding box center [582, 467] width 300 height 39
type input "12010268167"
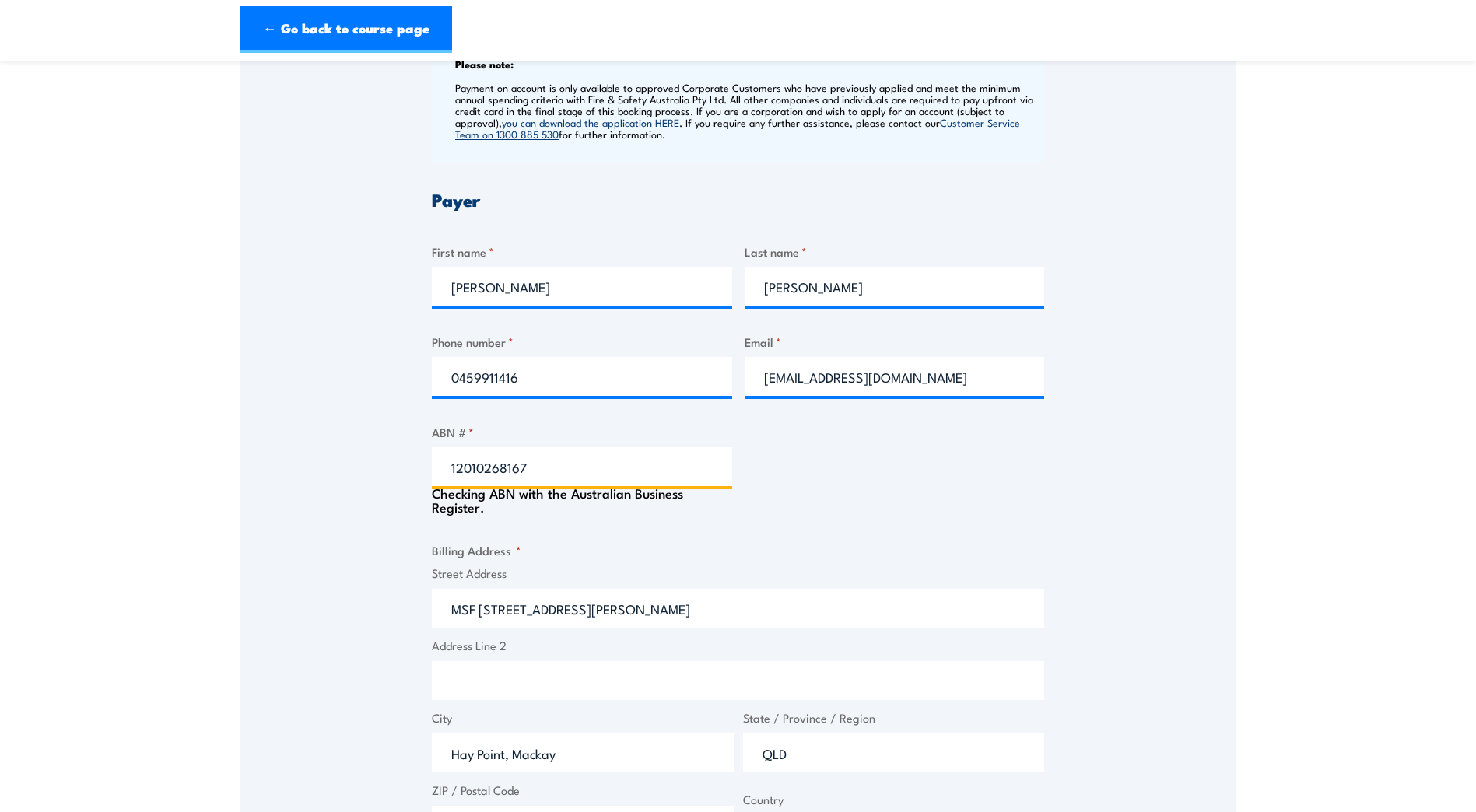
type input "DALRYMPLE BAY COAL TERMINAL PTY. LTD."
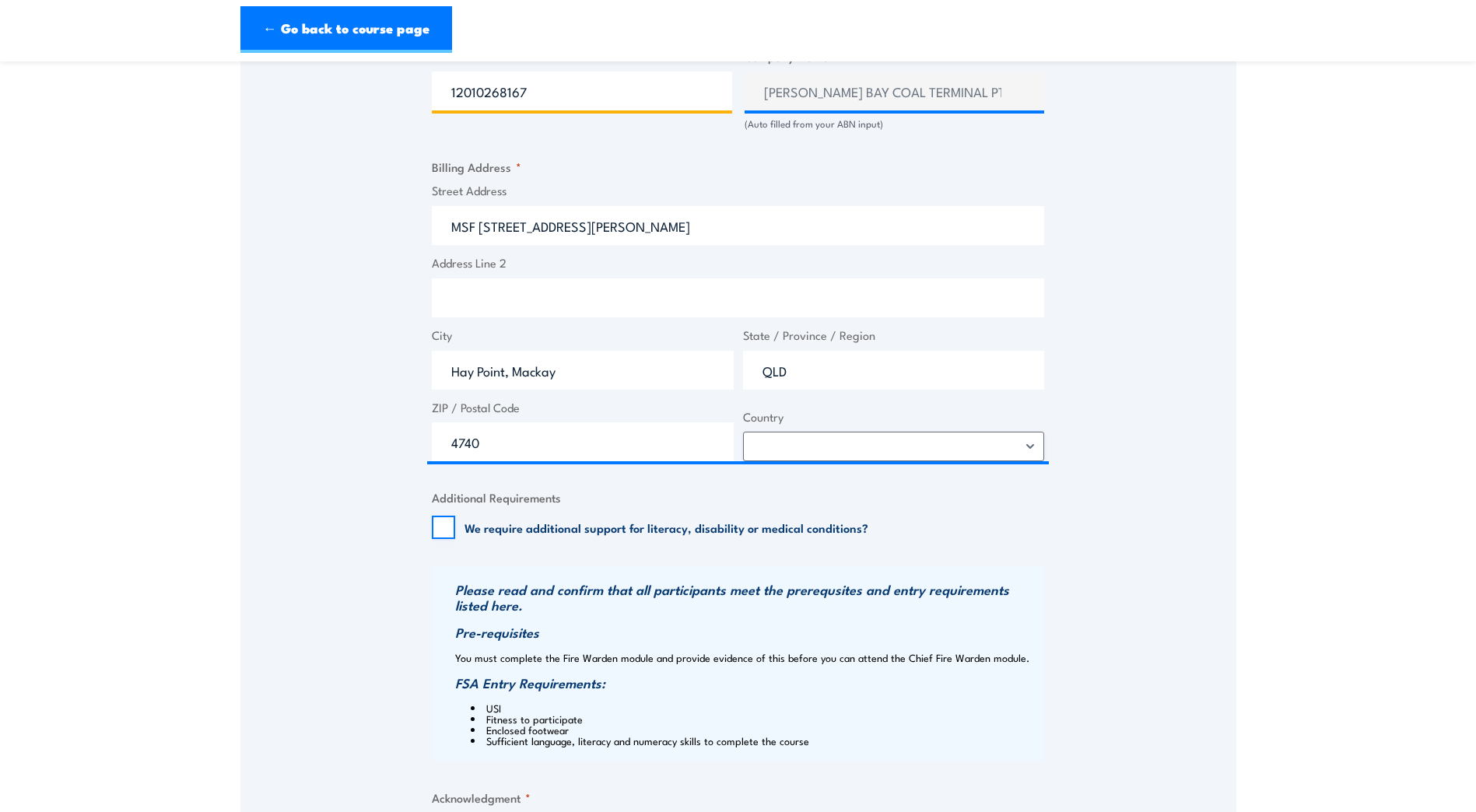
scroll to position [1012, 0]
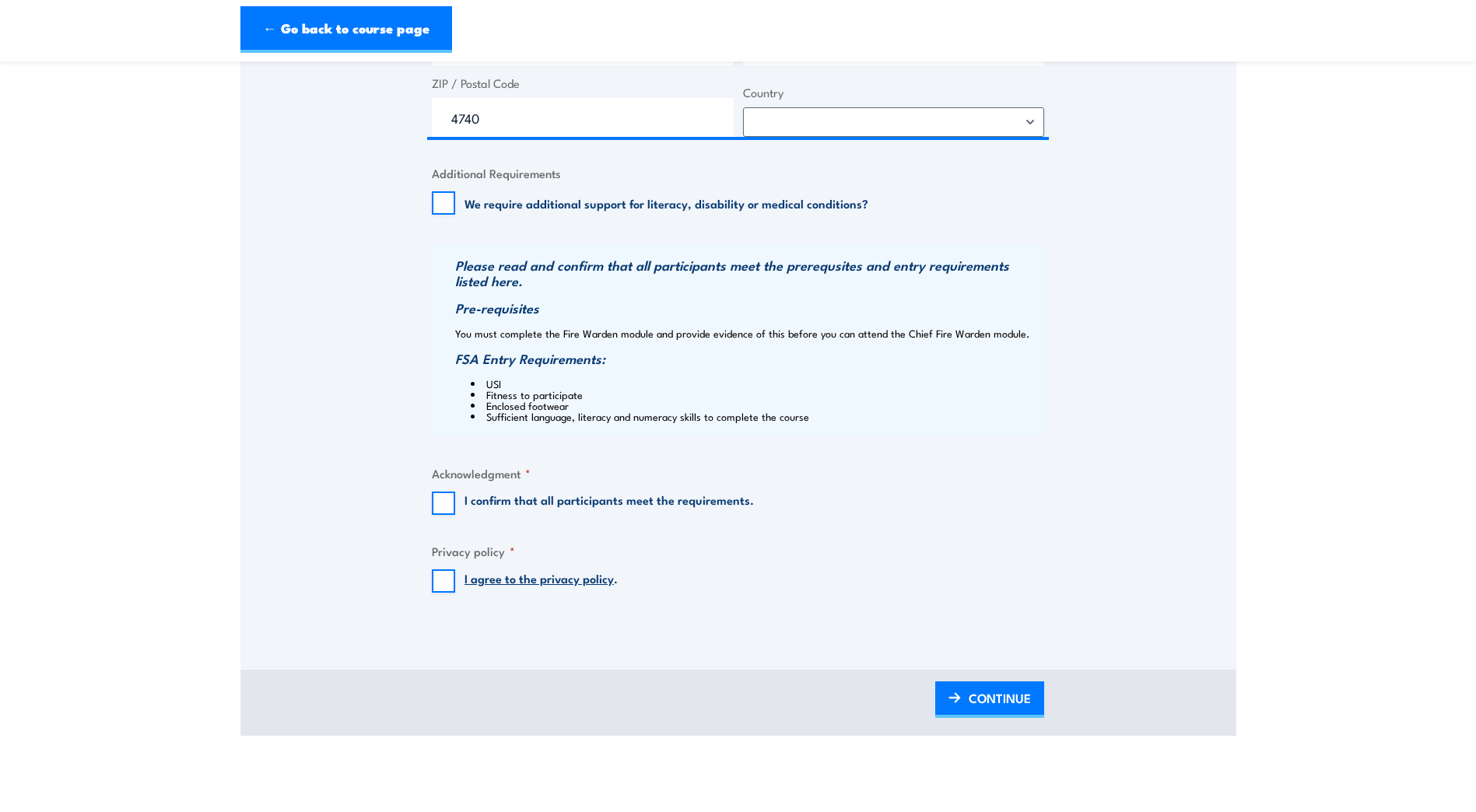
type input "12010268167"
click at [442, 510] on input "I confirm that all participants meet the requirements." at bounding box center [443, 503] width 23 height 23
checkbox input "true"
click at [442, 592] on input "I agree to the privacy policy ." at bounding box center [443, 580] width 23 height 23
checkbox input "true"
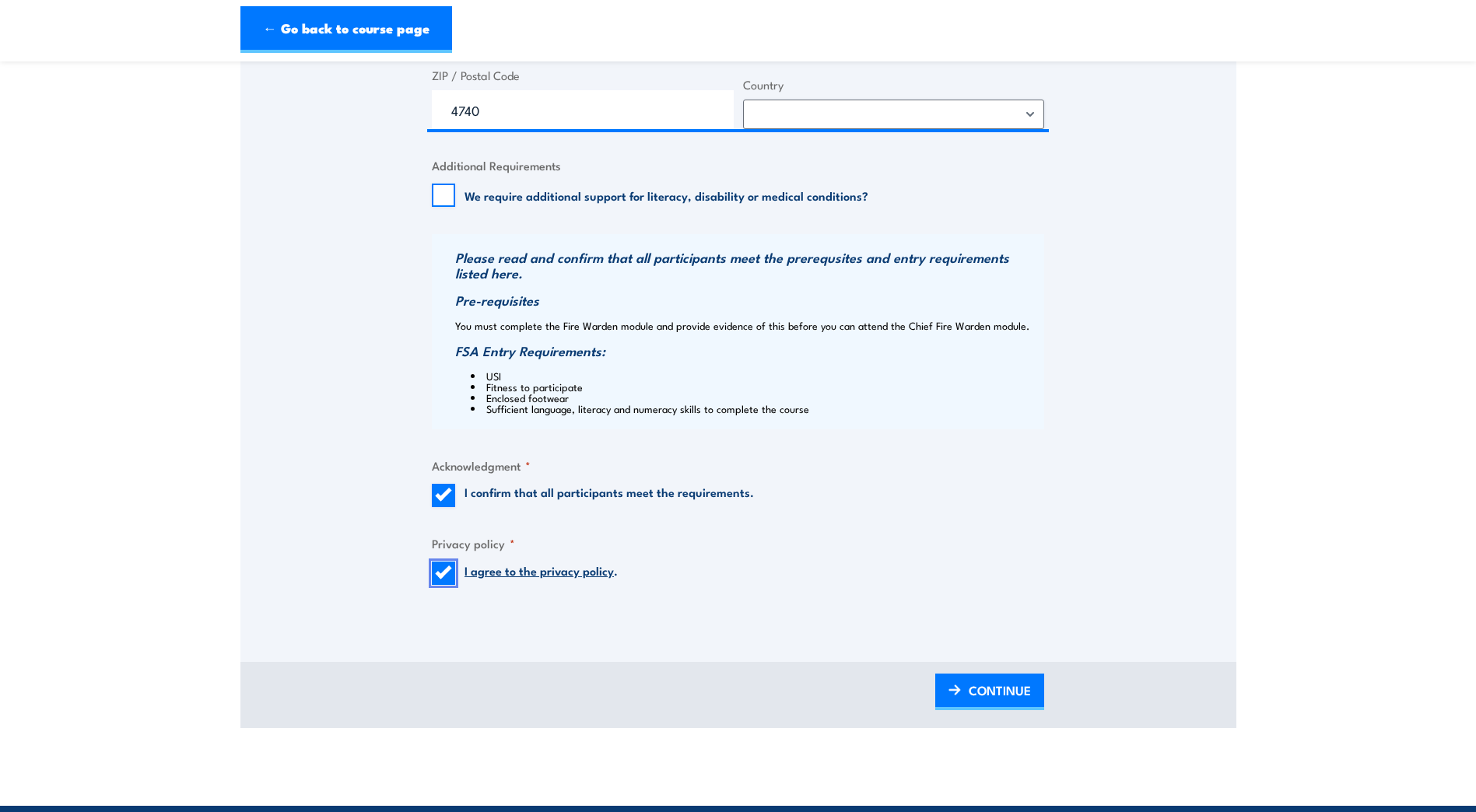
scroll to position [1323, 0]
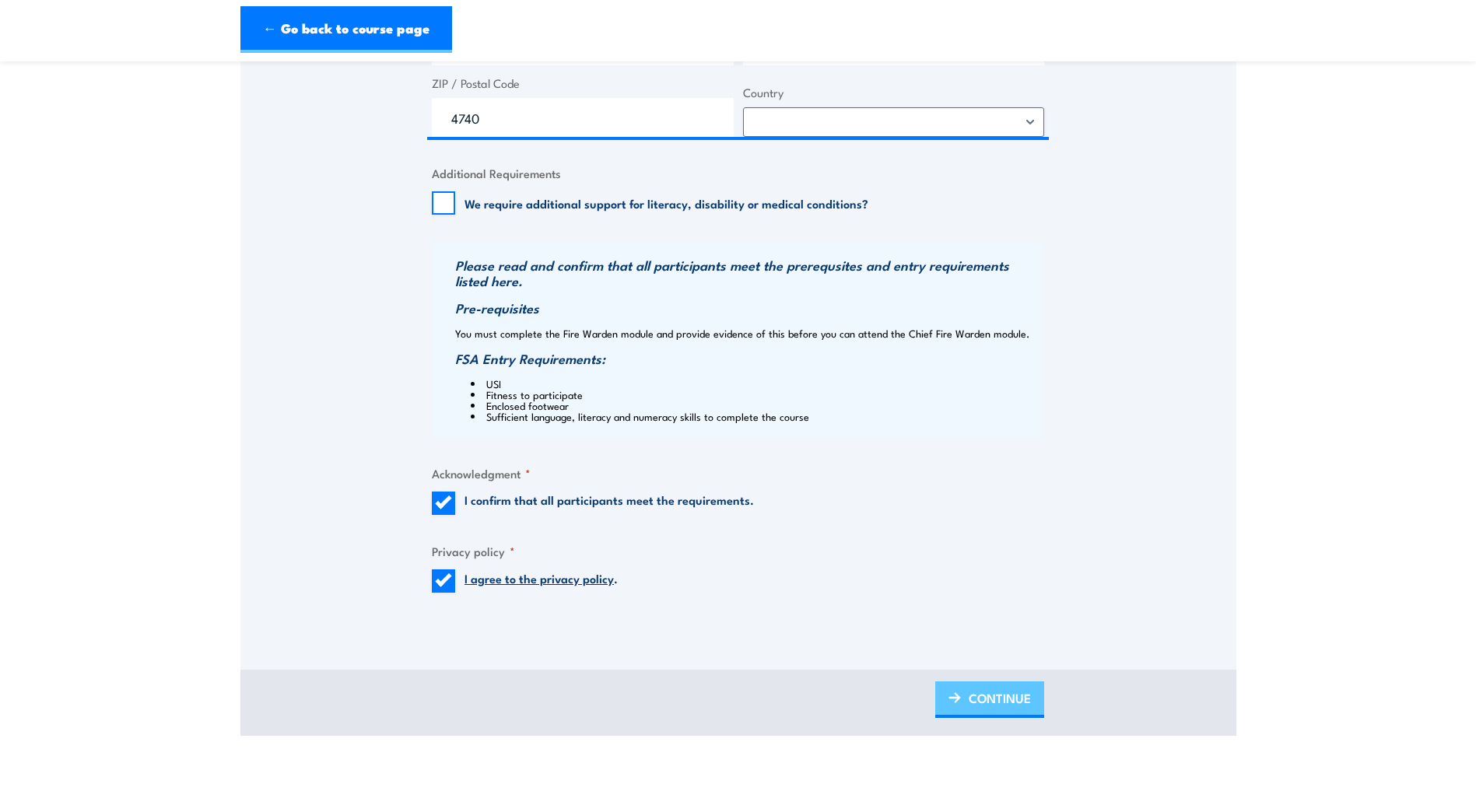
click at [1004, 712] on span "CONTINUE" at bounding box center [1000, 698] width 62 height 42
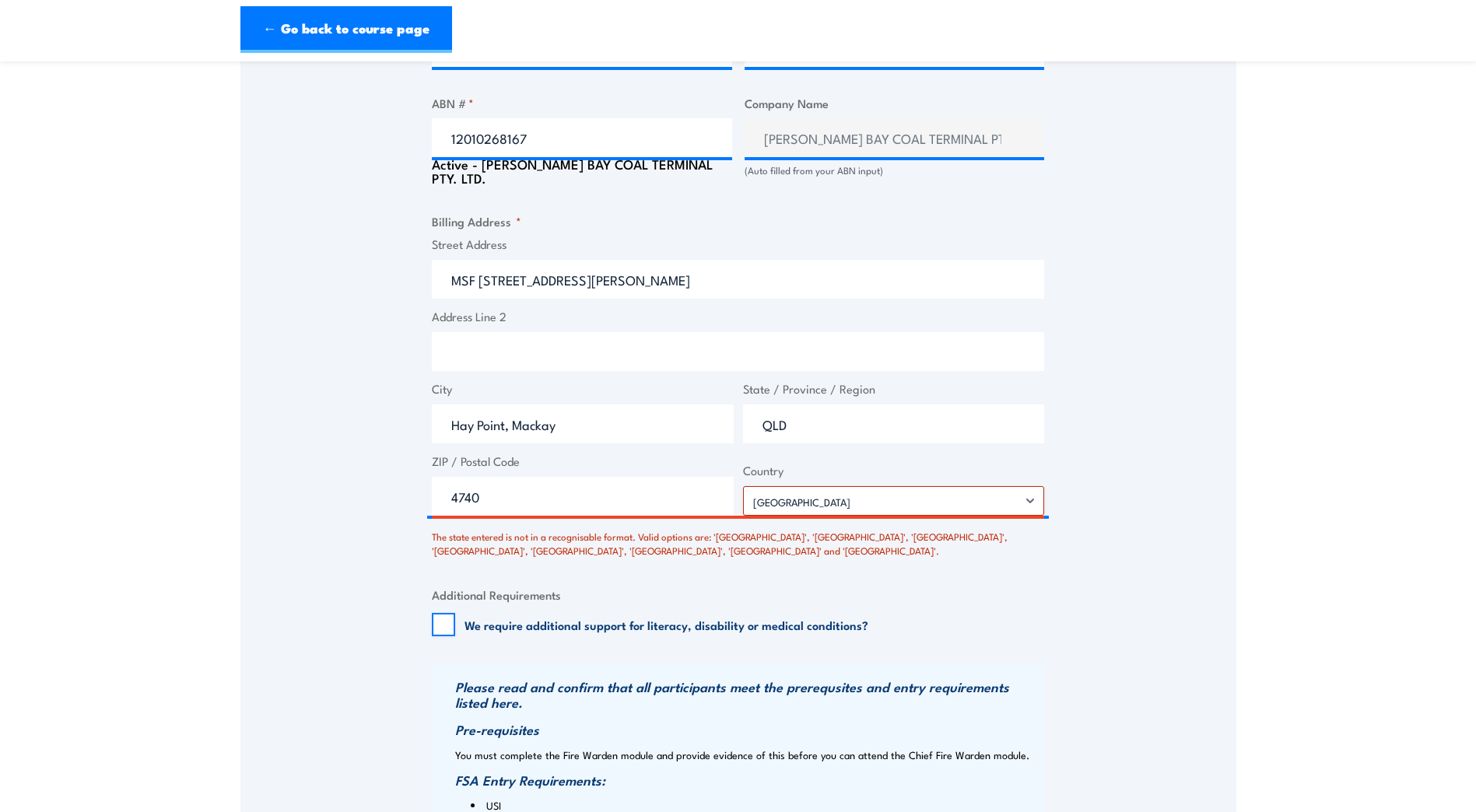
scroll to position [1014, 0]
click at [600, 509] on input "4740" at bounding box center [583, 494] width 302 height 39
click at [888, 503] on select "Afghanistan Albania Algeria American Samoa Andorra Angola Anguilla Antarctica A…" at bounding box center [894, 500] width 302 height 29
click at [743, 494] on select "Afghanistan Albania Algeria American Samoa Andorra Angola Anguilla Antarctica A…" at bounding box center [894, 500] width 302 height 29
click at [591, 459] on div "Street Address MSF 283, Martin Armstrong Drive Address Line 2 City Hay Point, M…" at bounding box center [738, 374] width 622 height 280
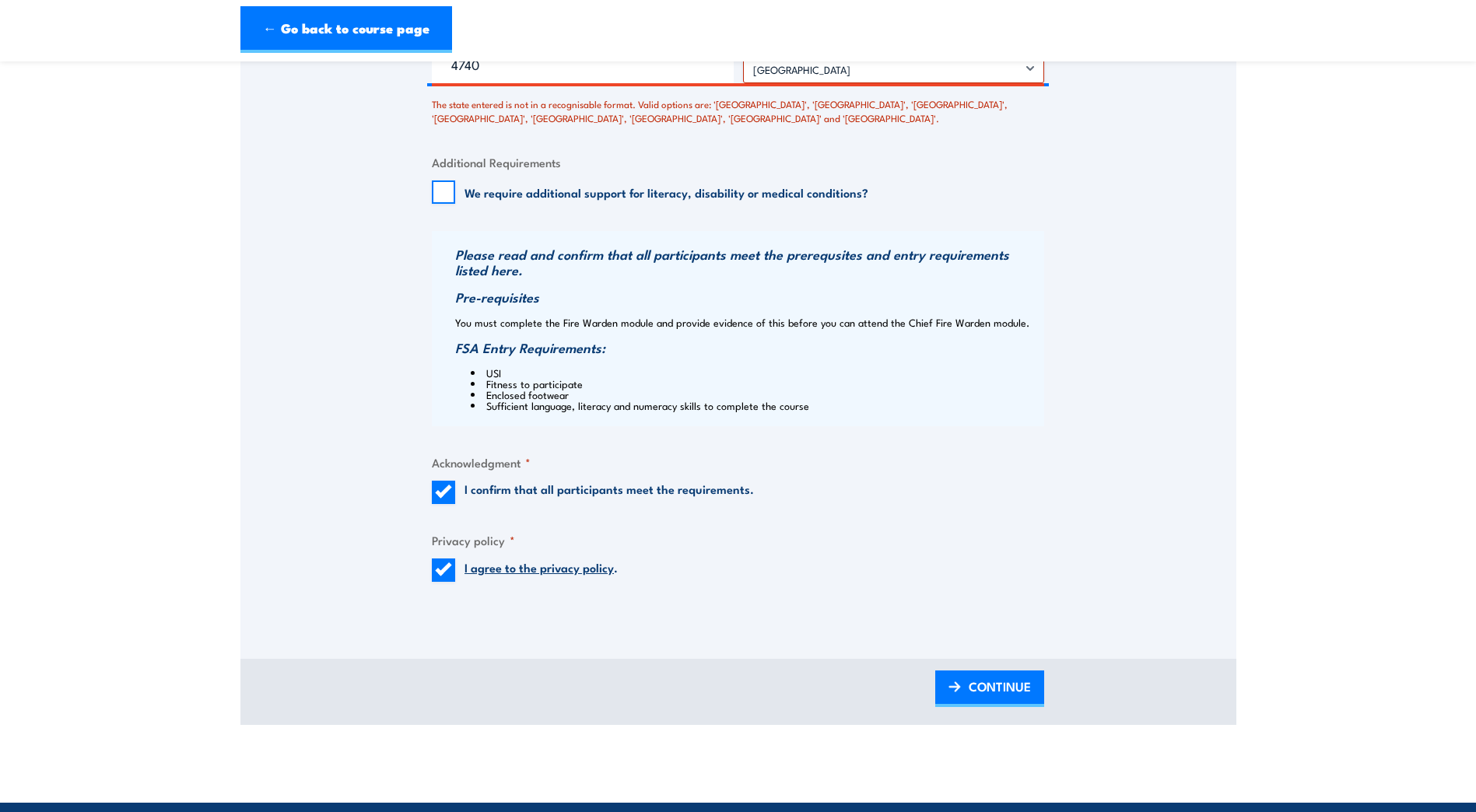
scroll to position [1481, 0]
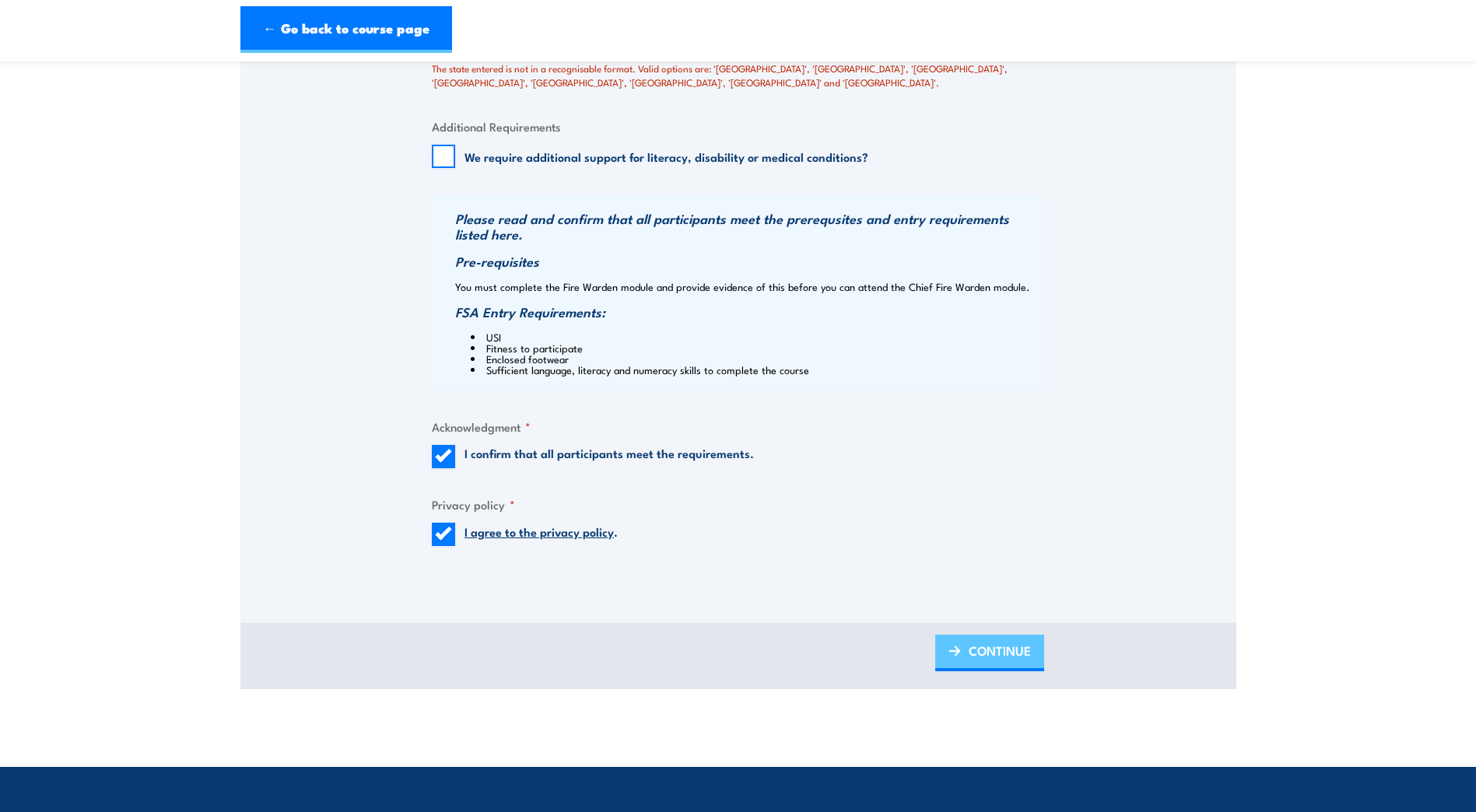
click at [990, 659] on span "CONTINUE" at bounding box center [1000, 651] width 62 height 42
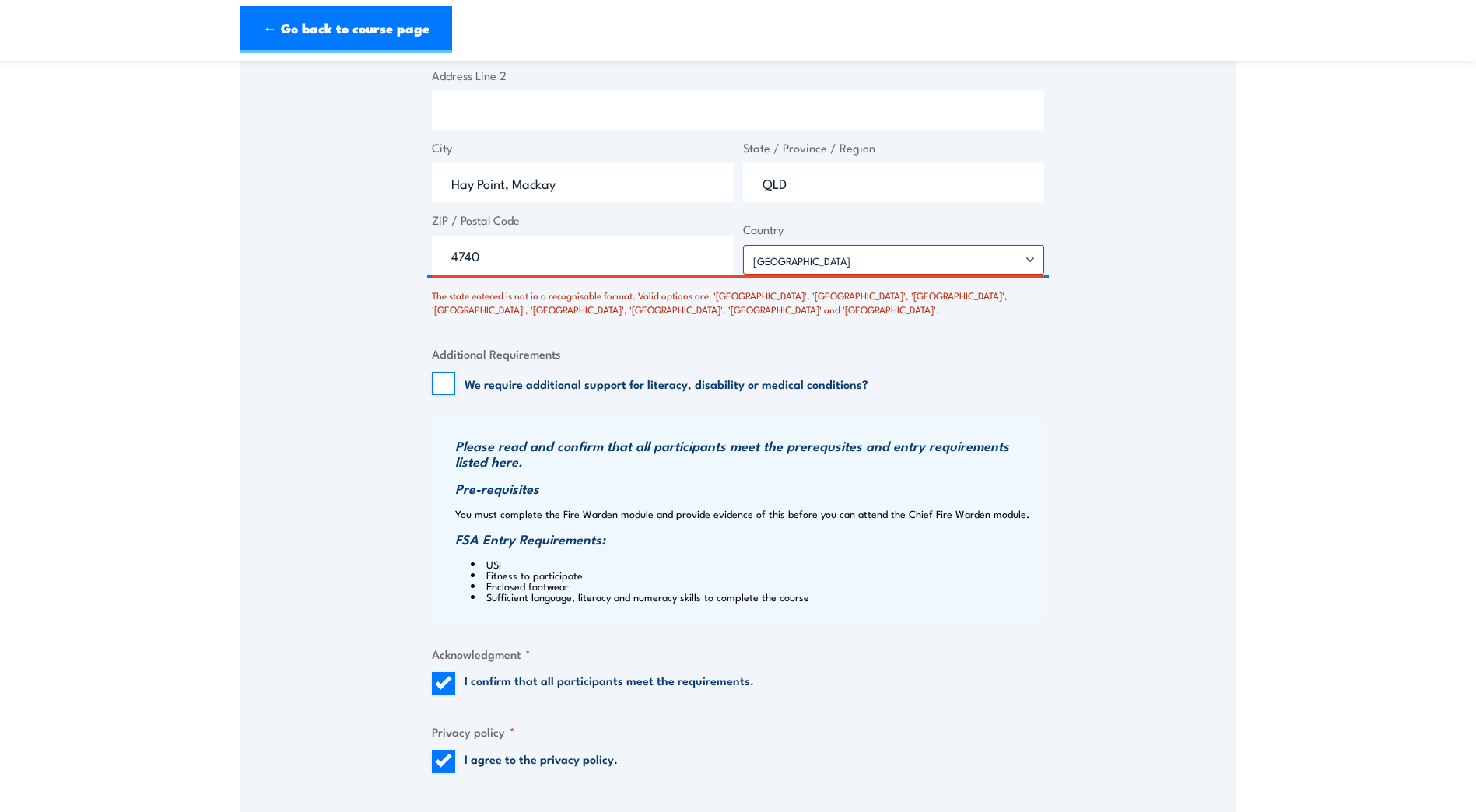
scroll to position [1247, 0]
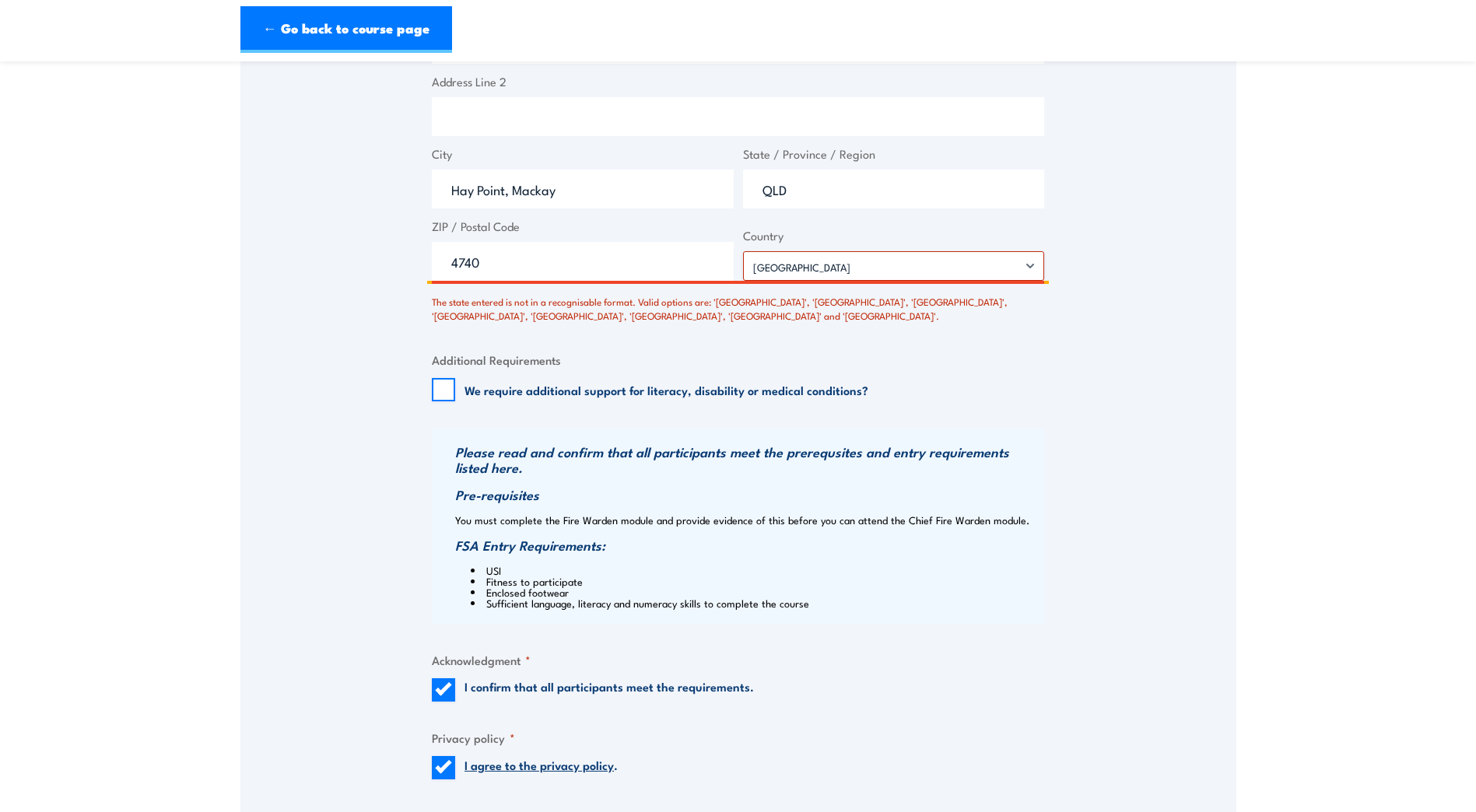
click at [838, 207] on input "QLD" at bounding box center [894, 189] width 302 height 39
type input "Queensland"
drag, startPoint x: 1052, startPoint y: 201, endPoint x: 1077, endPoint y: 203, distance: 25.1
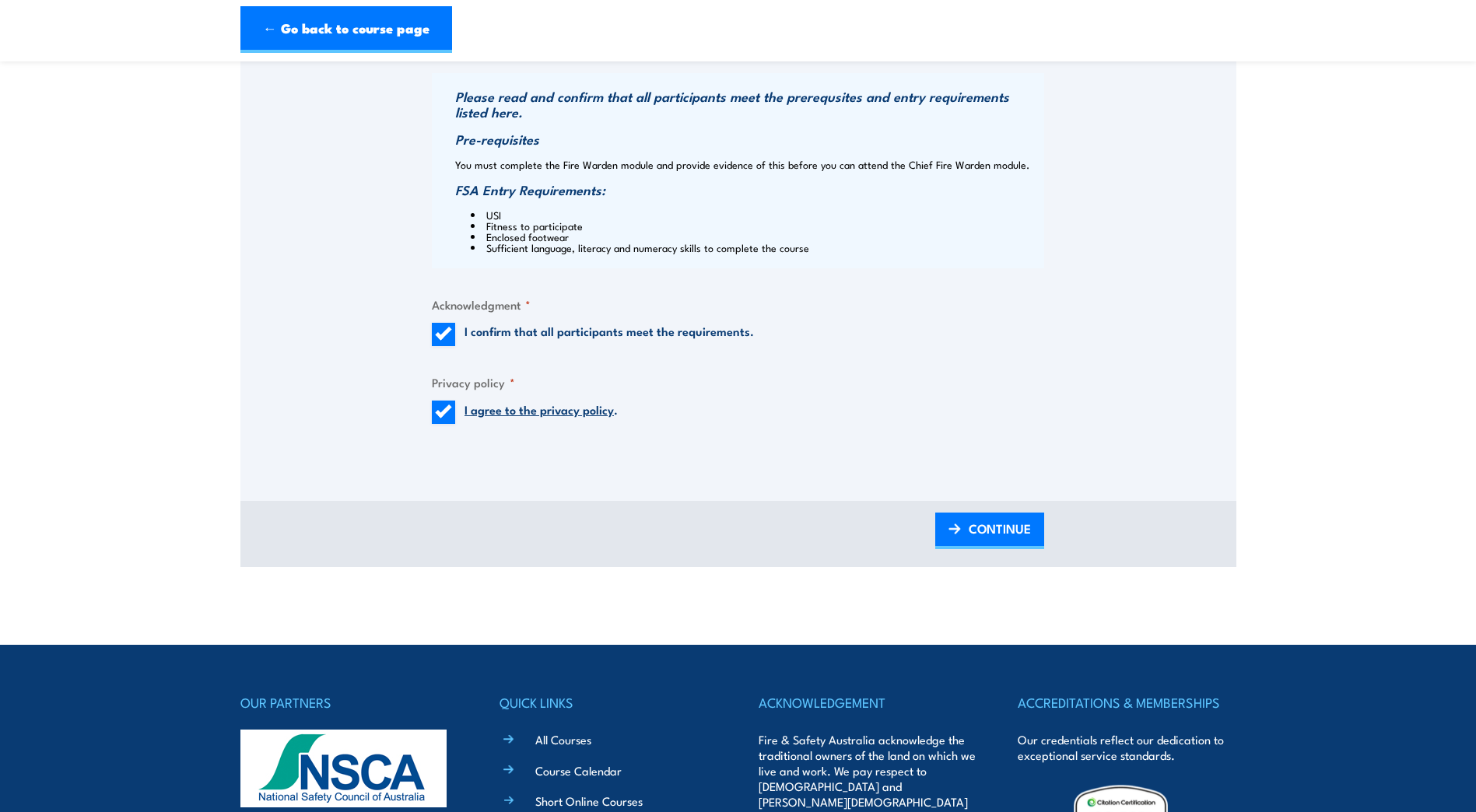
scroll to position [1636, 0]
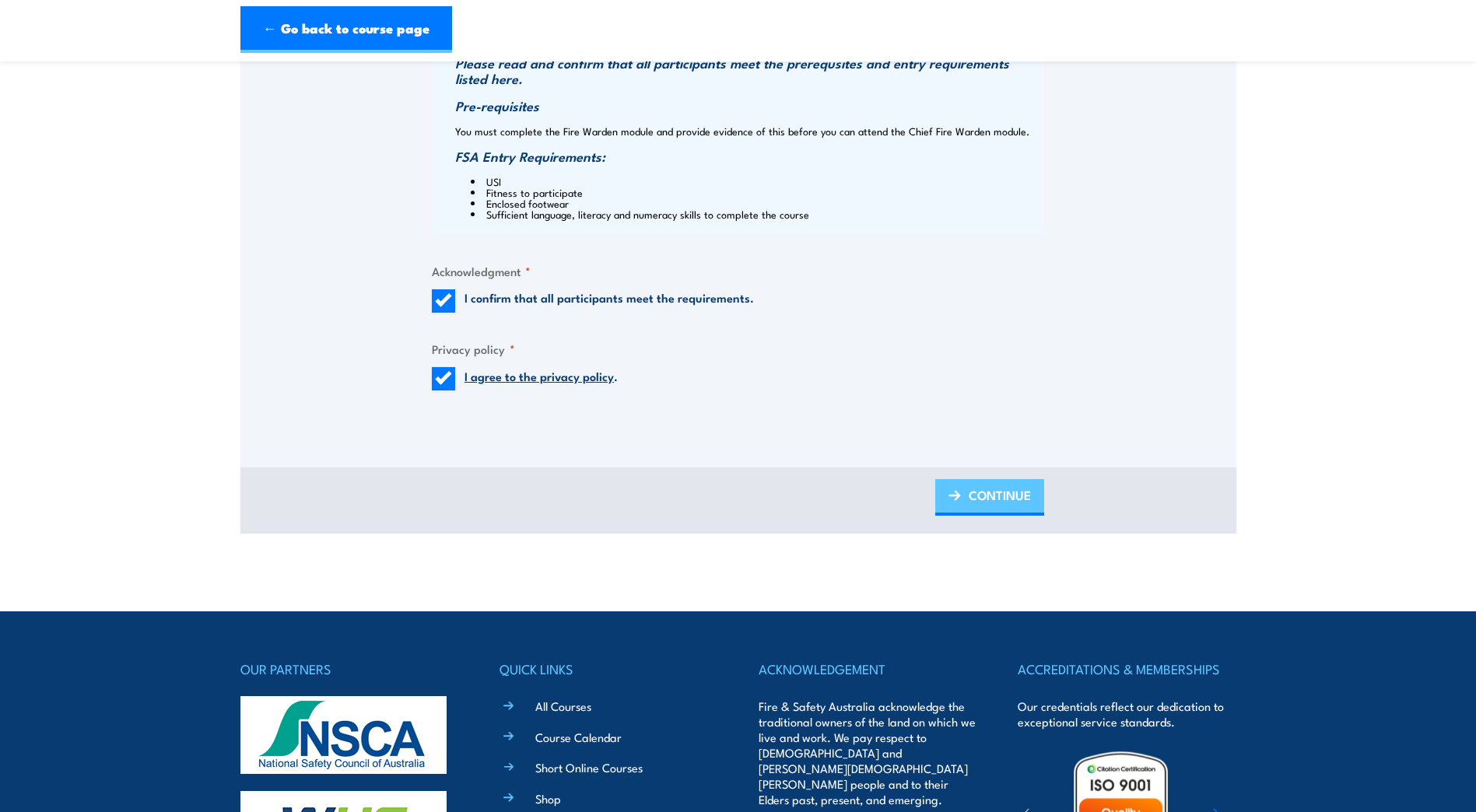
click at [989, 511] on span "CONTINUE" at bounding box center [1000, 495] width 62 height 42
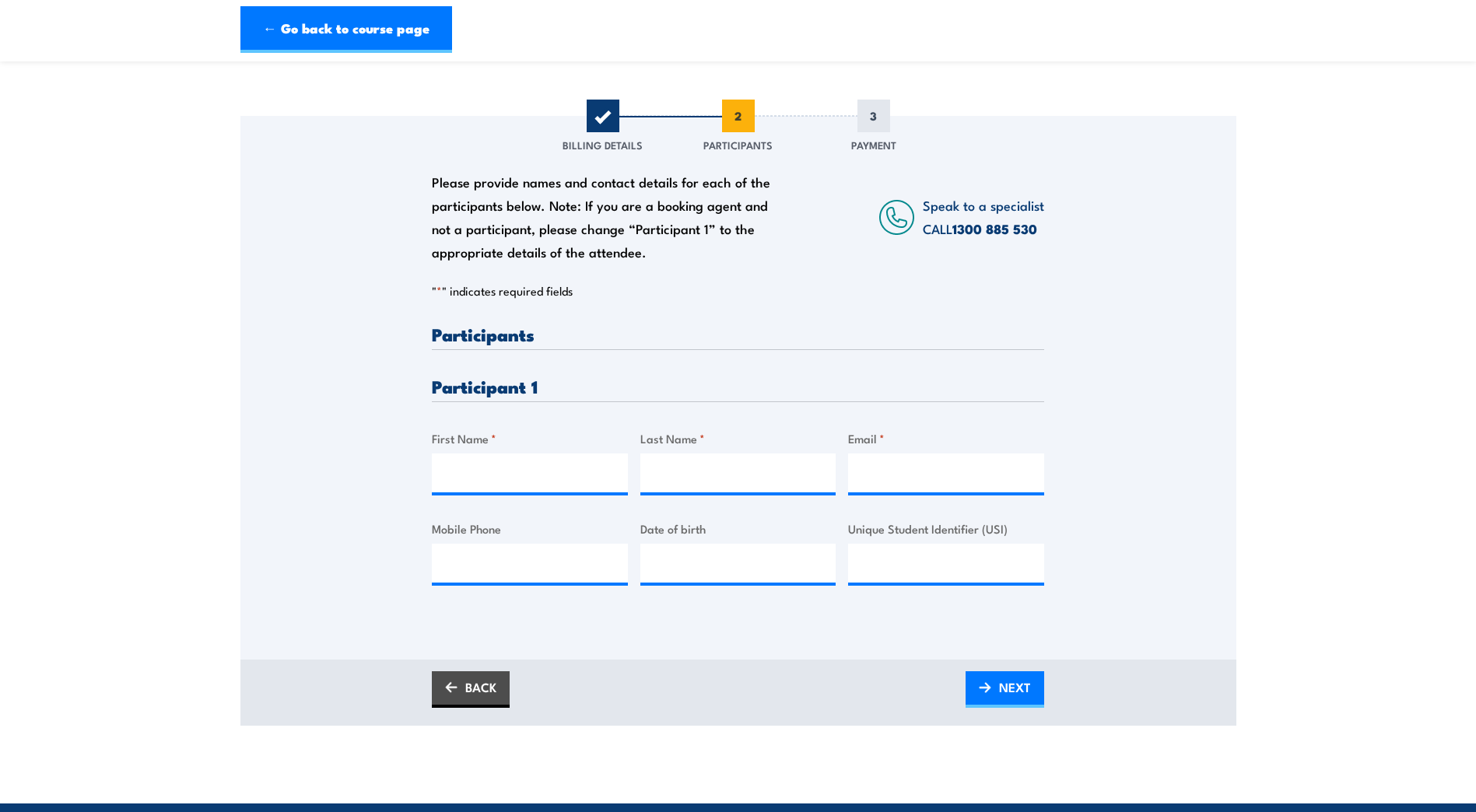
scroll to position [155, 0]
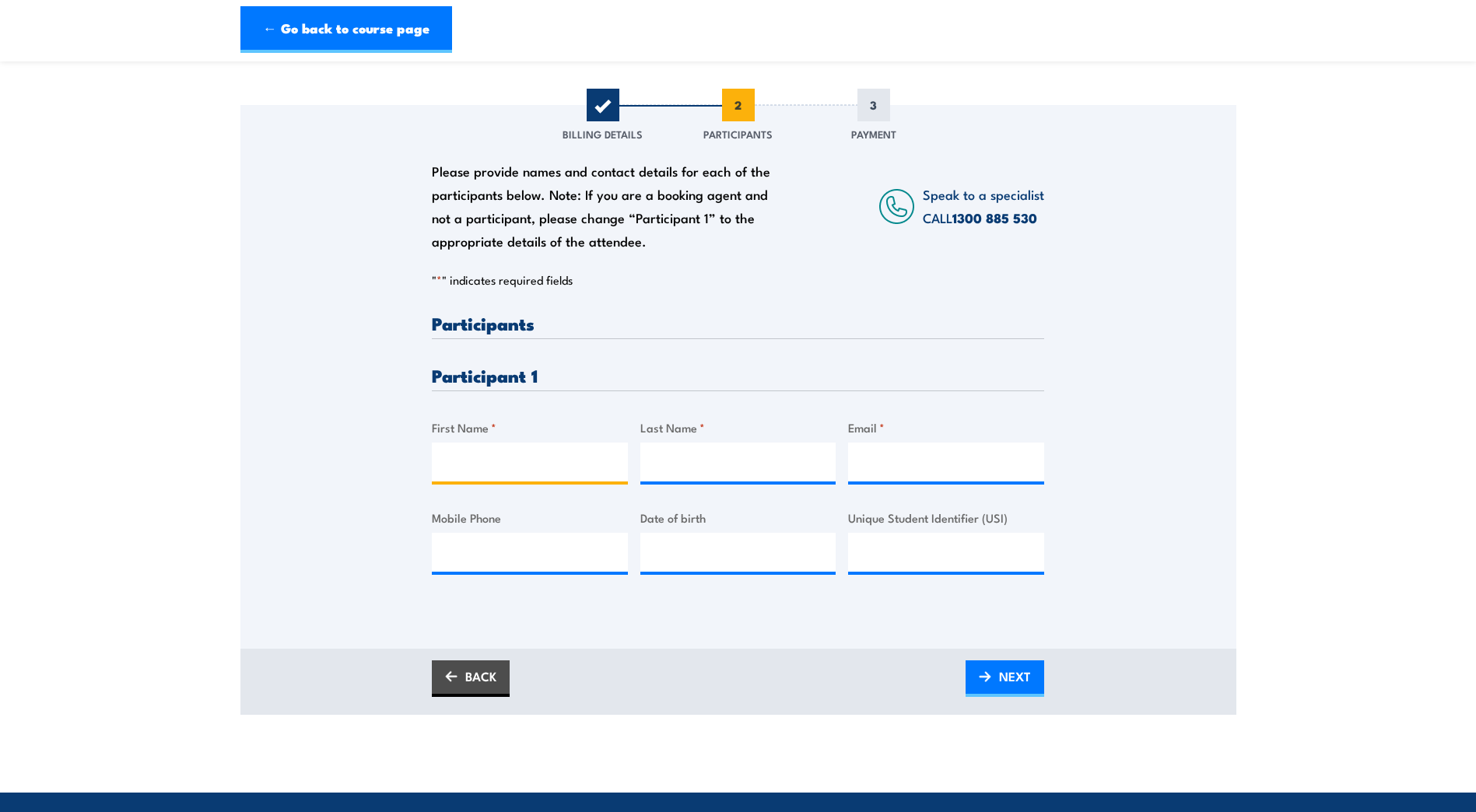
click at [456, 471] on input "First Name *" at bounding box center [530, 462] width 196 height 39
type input "Clinton"
type input "Lampherd"
drag, startPoint x: 462, startPoint y: 558, endPoint x: 524, endPoint y: 561, distance: 62.1
click at [462, 558] on input "Mobile Phone" at bounding box center [530, 552] width 196 height 39
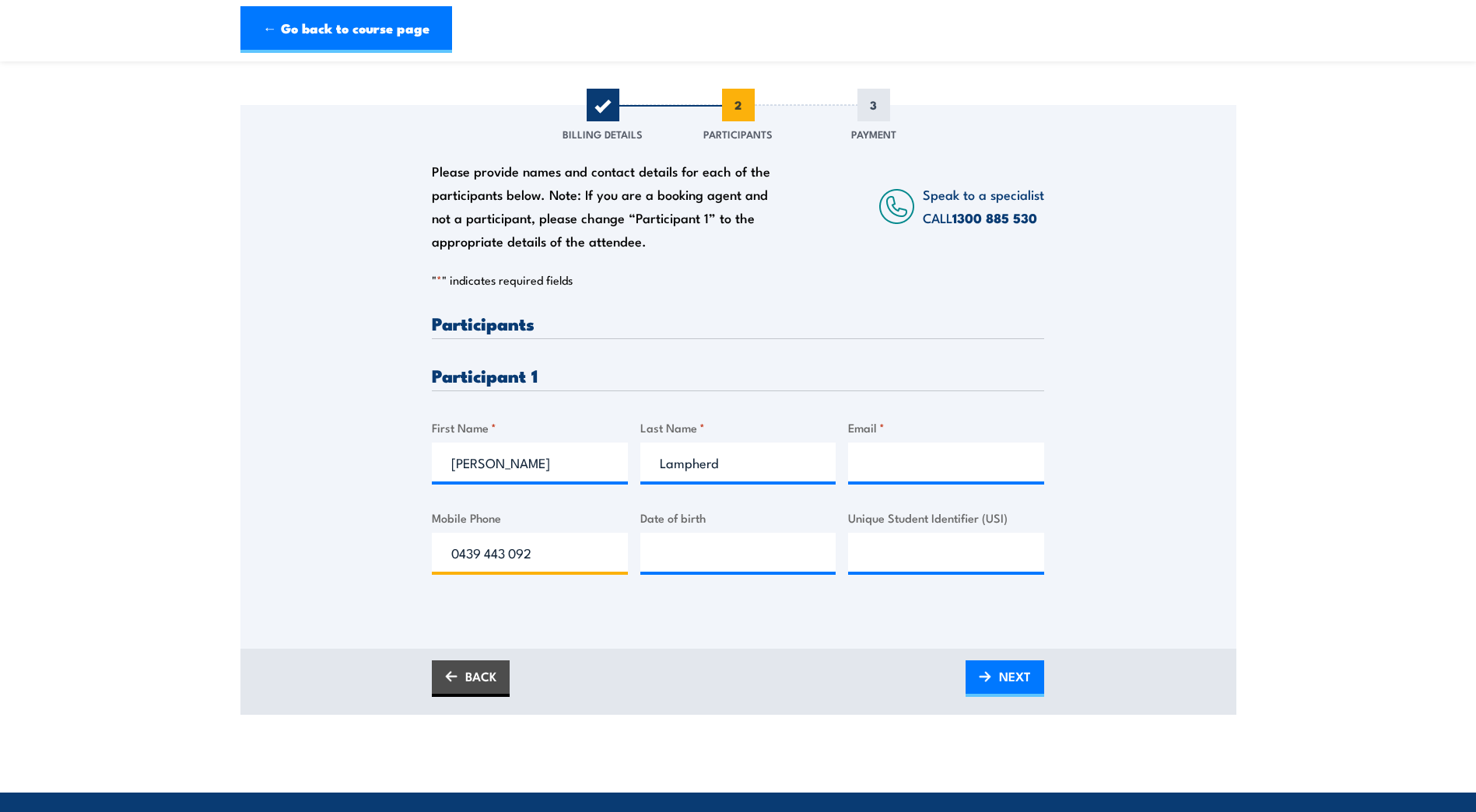
type input "0439 443 092"
type input "__/__/____"
click at [893, 469] on input "Email *" at bounding box center [947, 462] width 196 height 39
paste input "clint.lamperd@dbct.com.au"
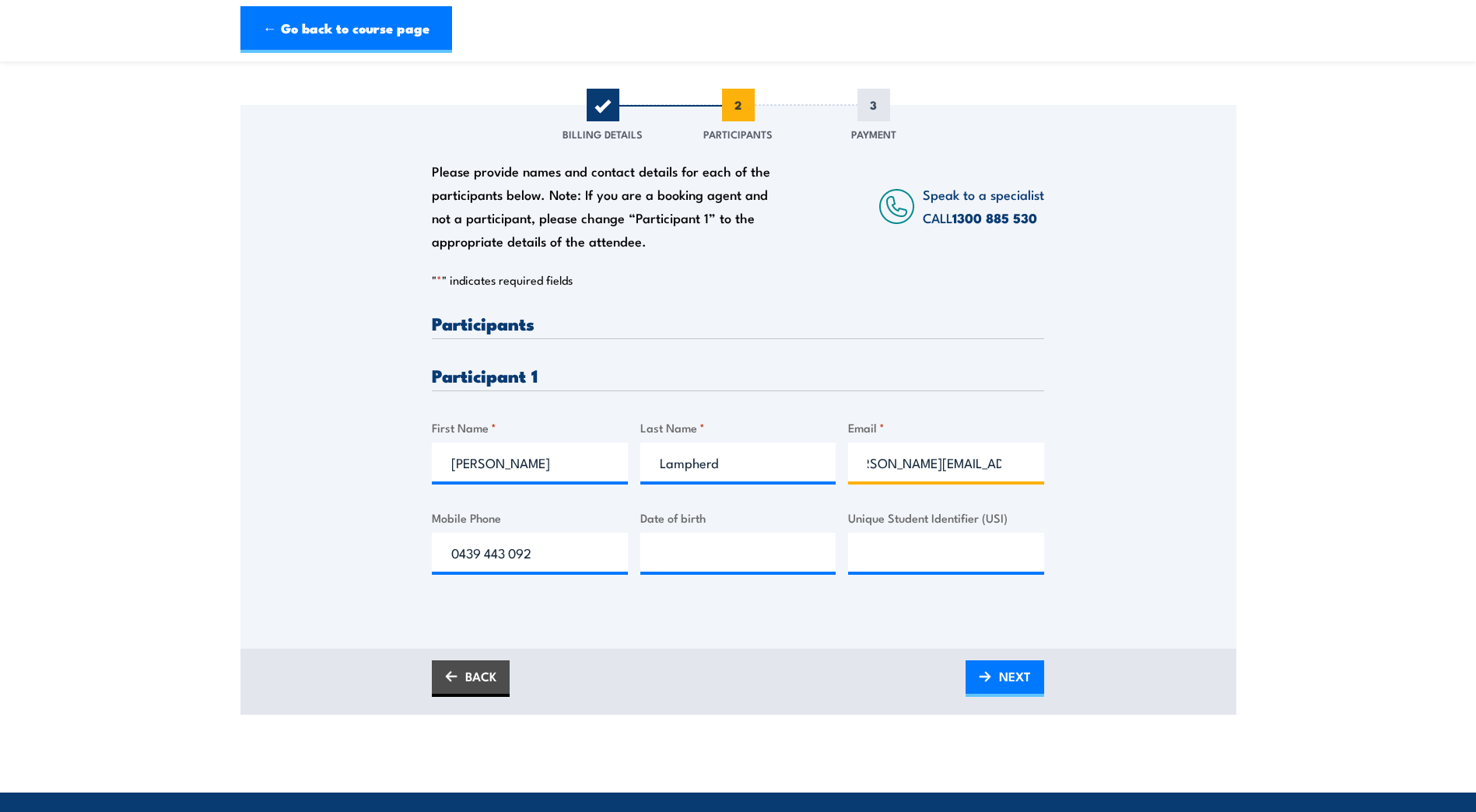
type input "clint.lamperd@dbct.com.au"
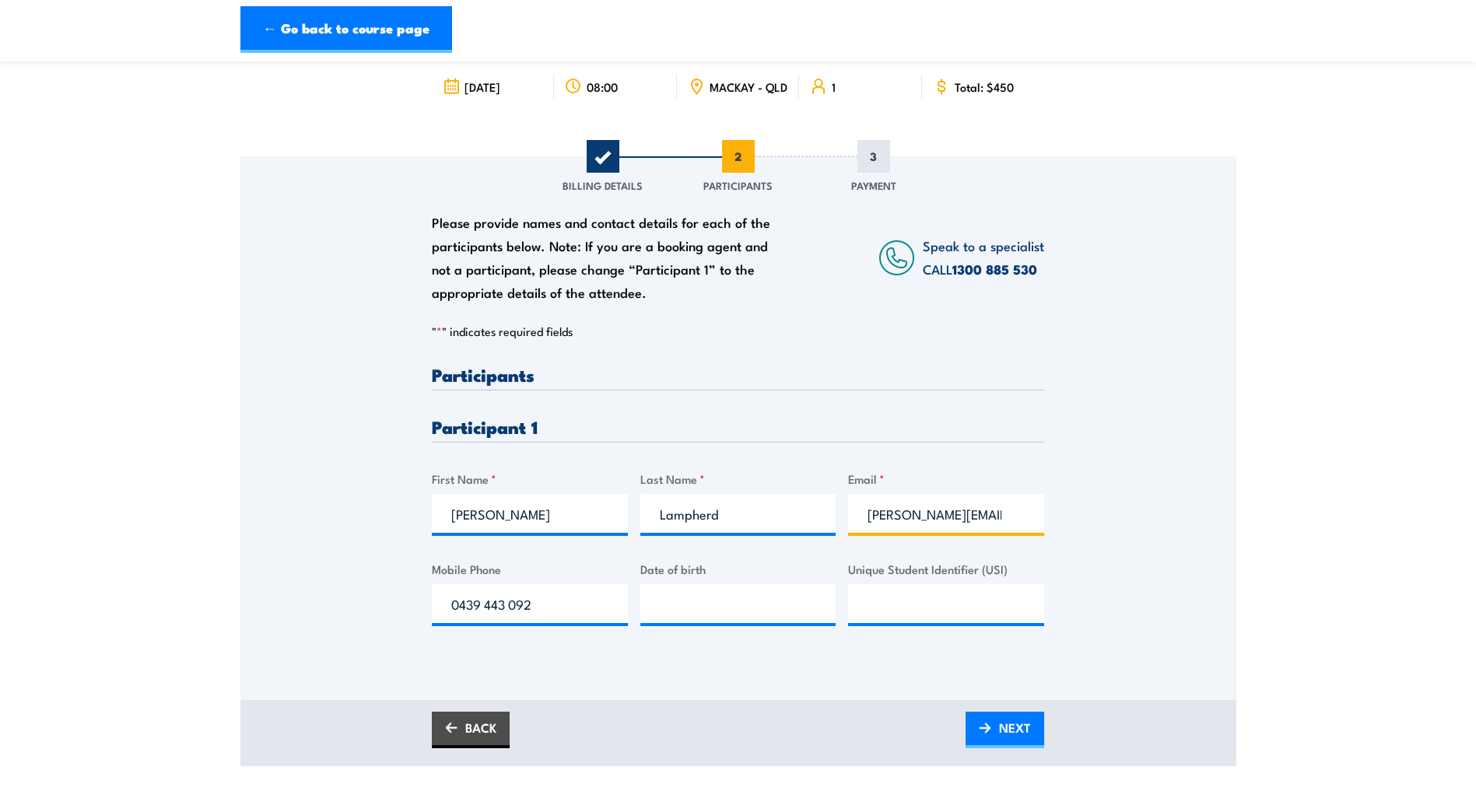
scroll to position [0, 0]
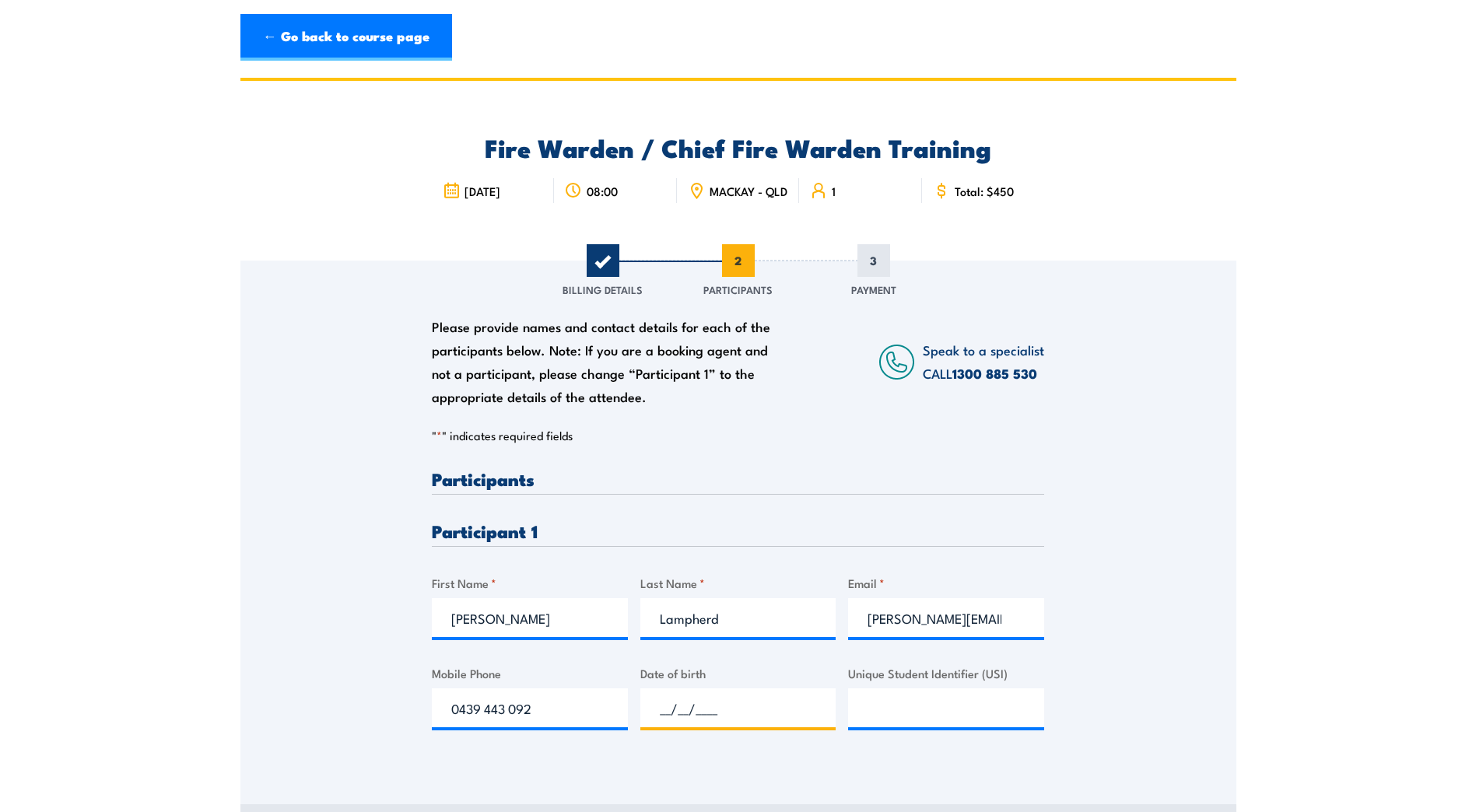
click at [692, 717] on input "__/__/____" at bounding box center [738, 708] width 196 height 39
type input "11/09/1987"
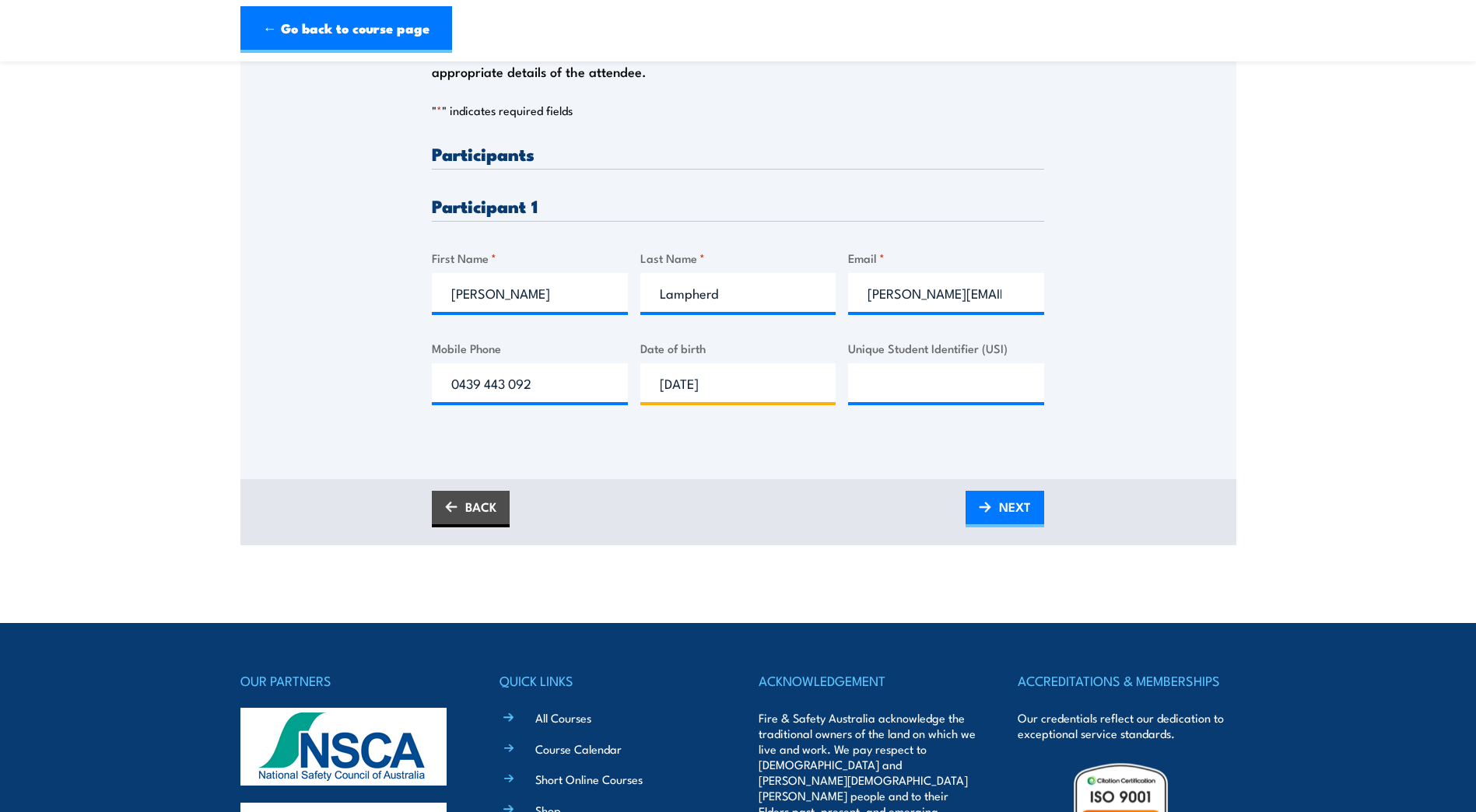
scroll to position [389, 0]
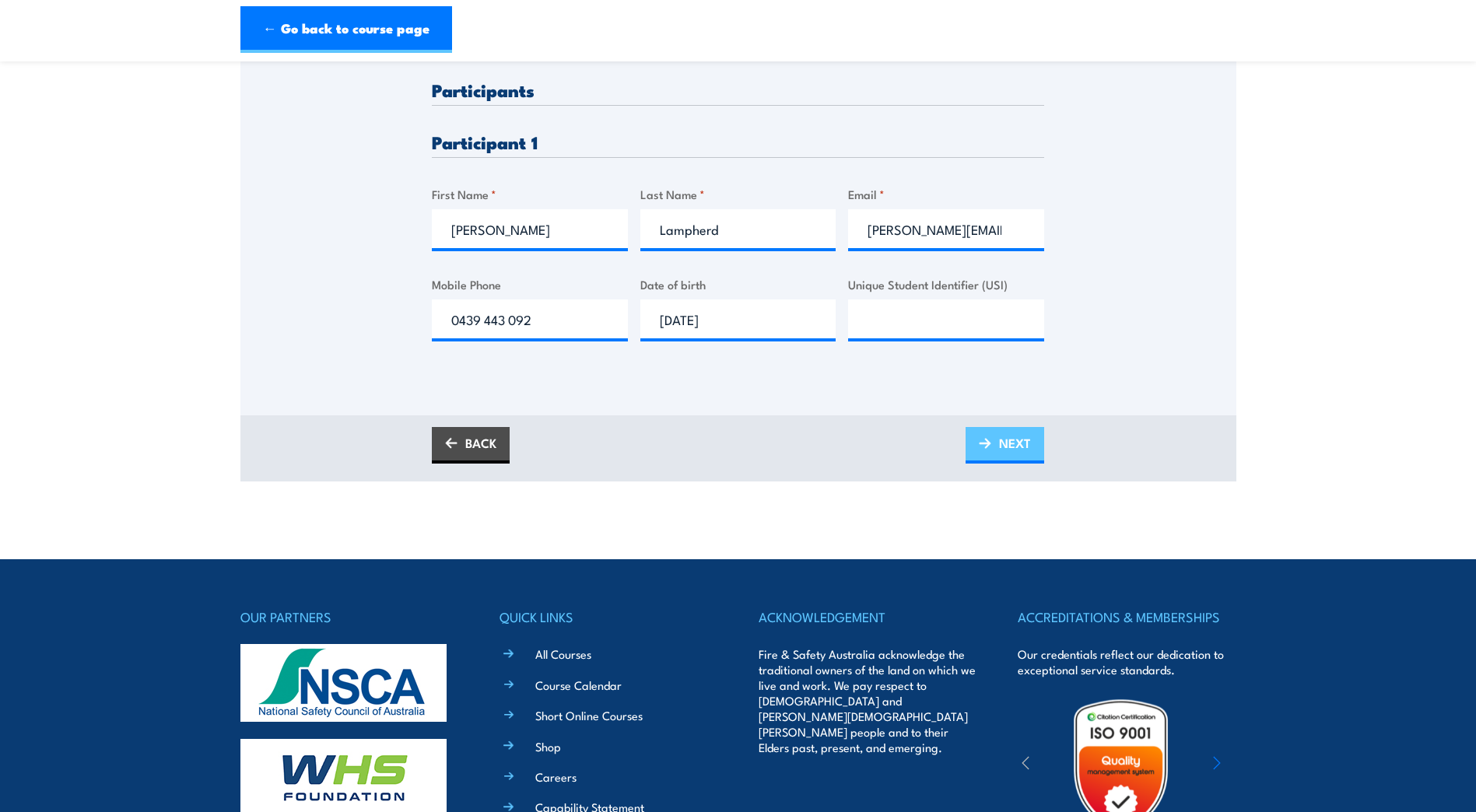
click at [1014, 451] on span "NEXT" at bounding box center [1015, 443] width 32 height 42
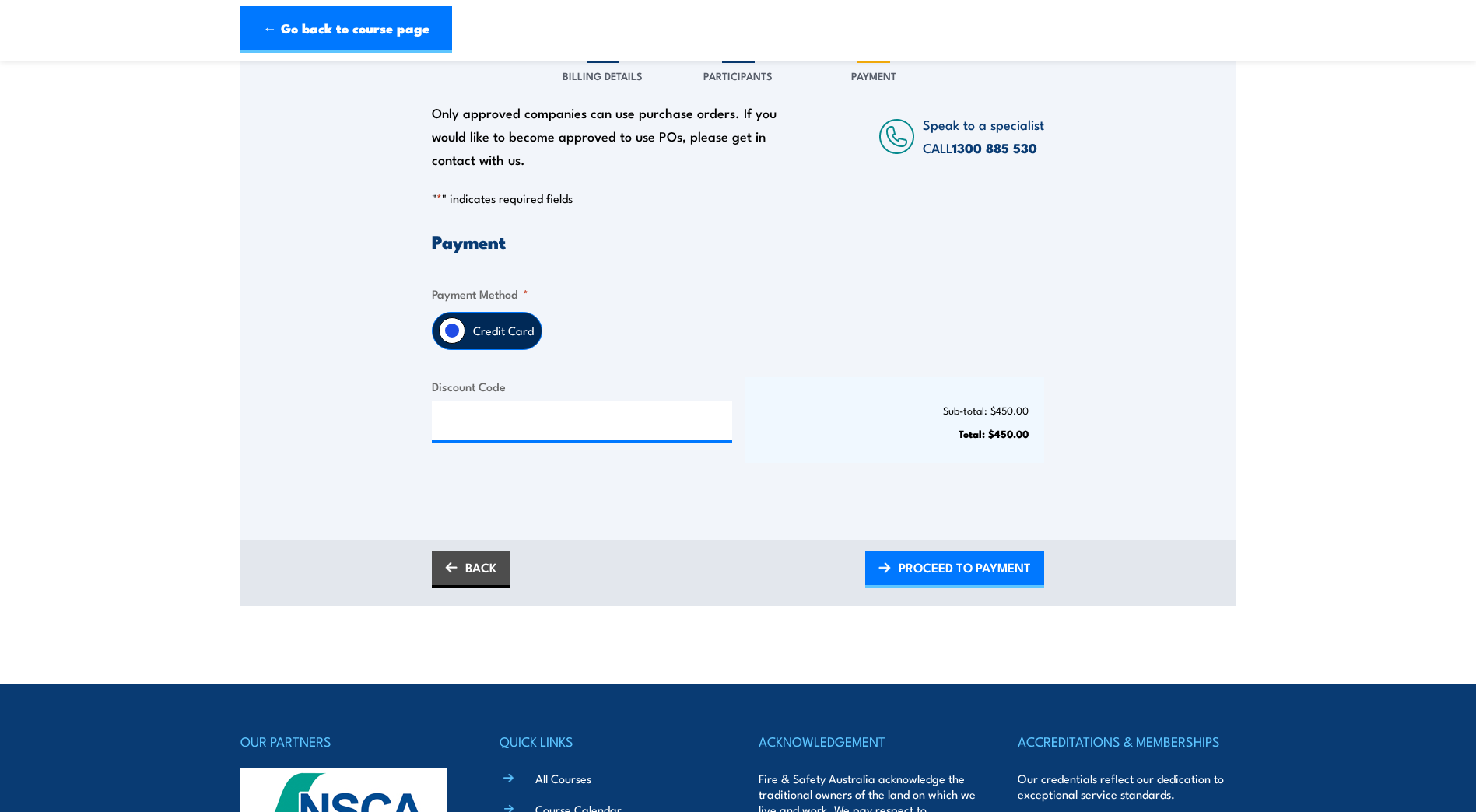
scroll to position [233, 0]
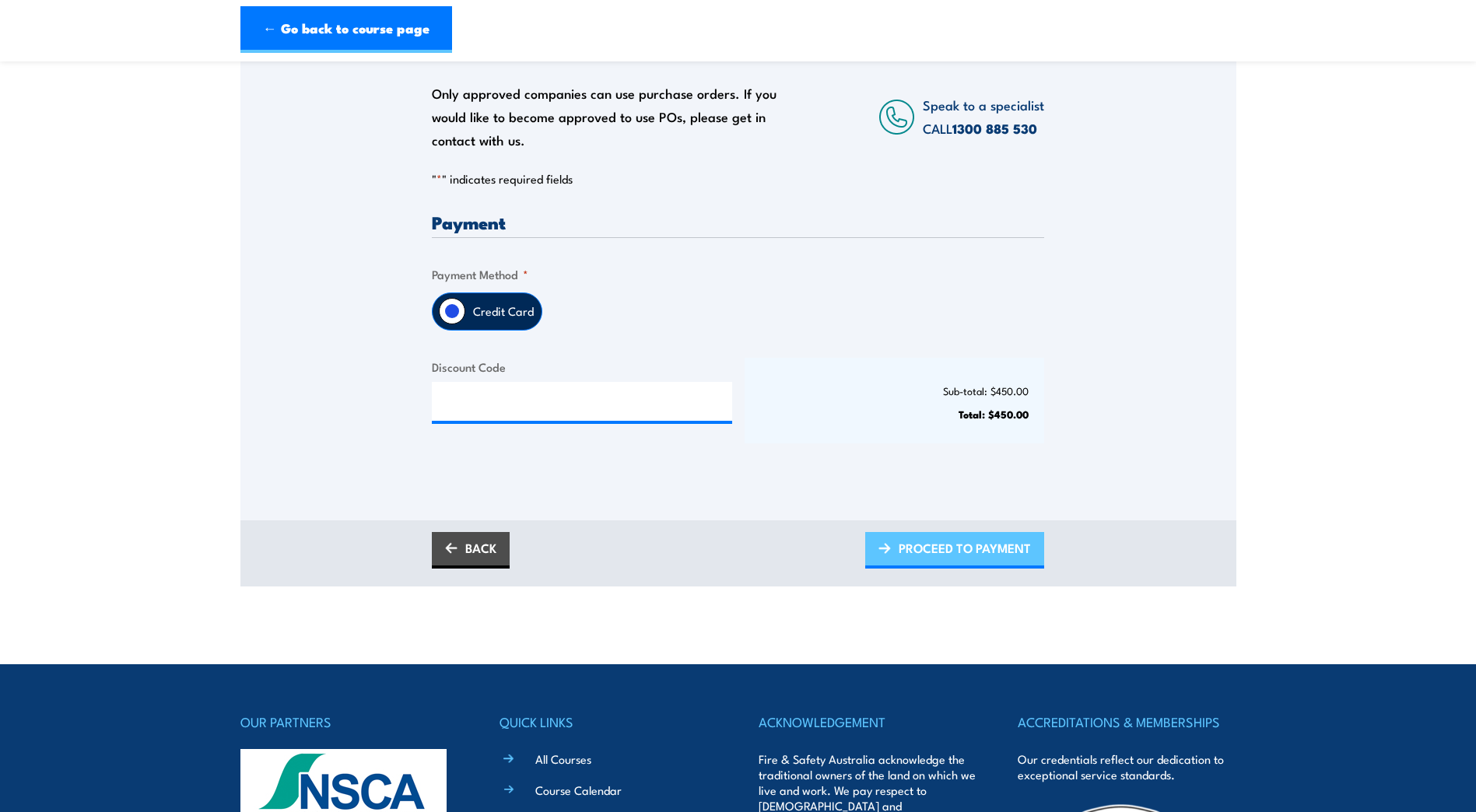
click at [940, 553] on span "PROCEED TO PAYMENT" at bounding box center [965, 548] width 132 height 42
